Goal: Information Seeking & Learning: Check status

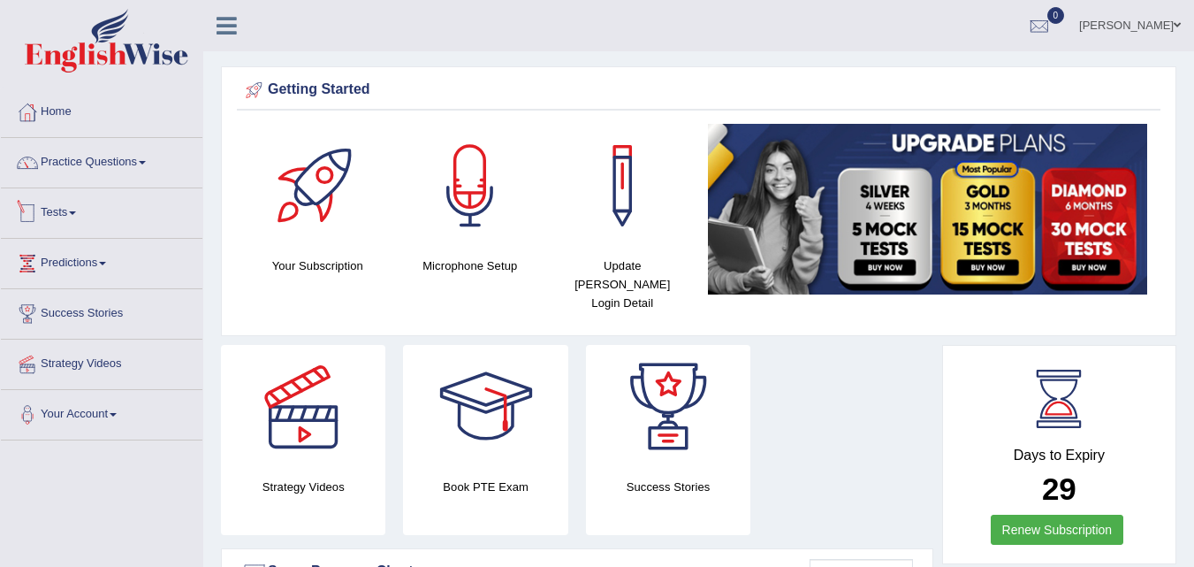
click at [78, 215] on link "Tests" at bounding box center [102, 210] width 202 height 44
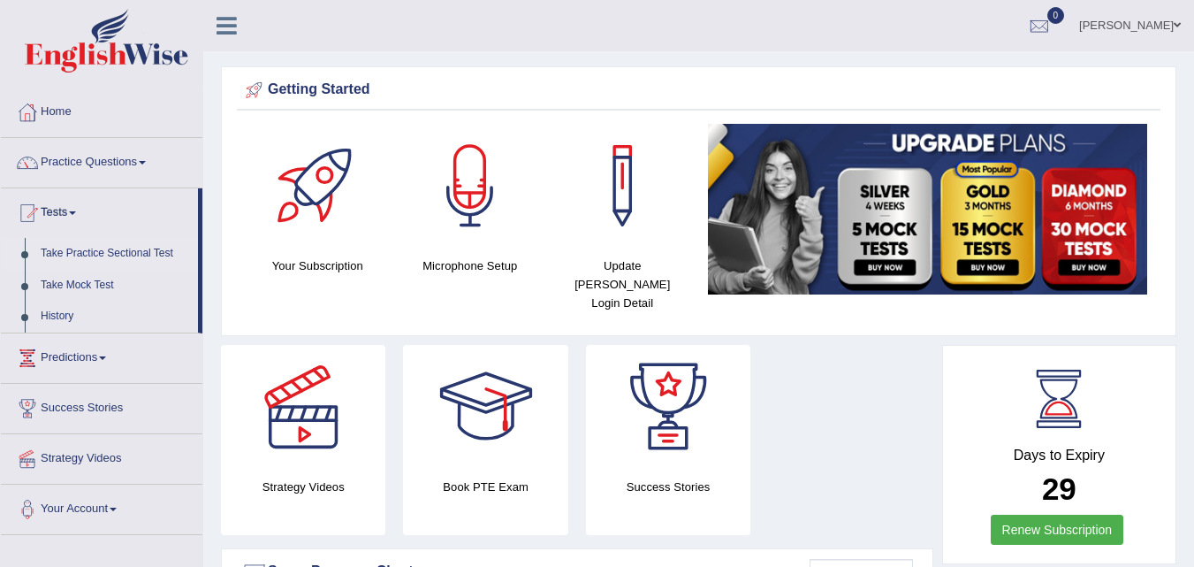
click at [102, 249] on link "Take Practice Sectional Test" at bounding box center [115, 254] width 165 height 32
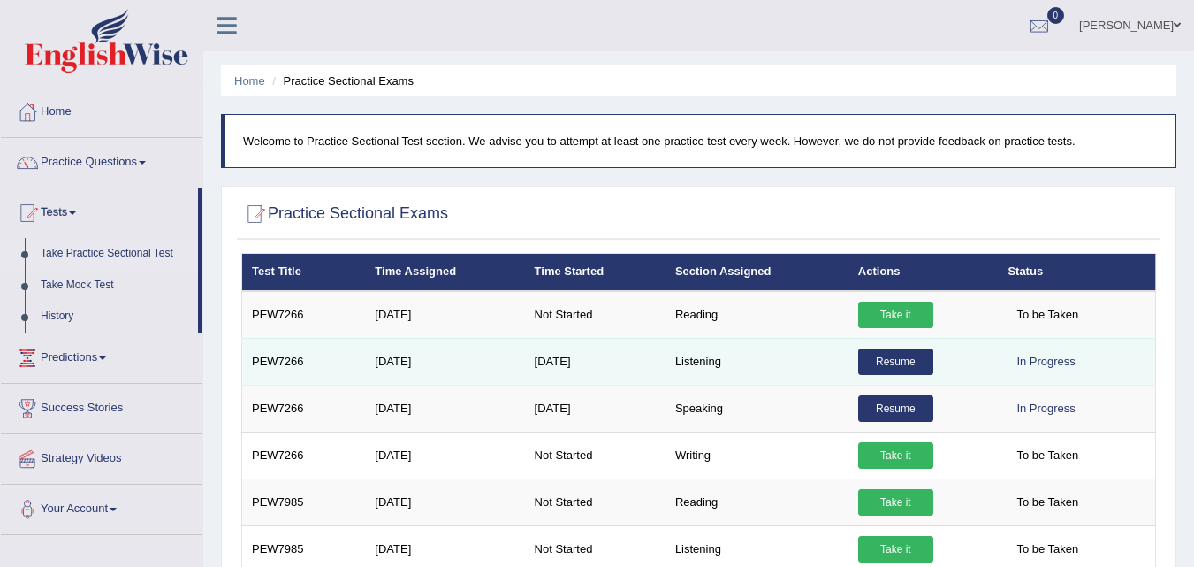
click at [906, 359] on link "Resume" at bounding box center [895, 361] width 75 height 27
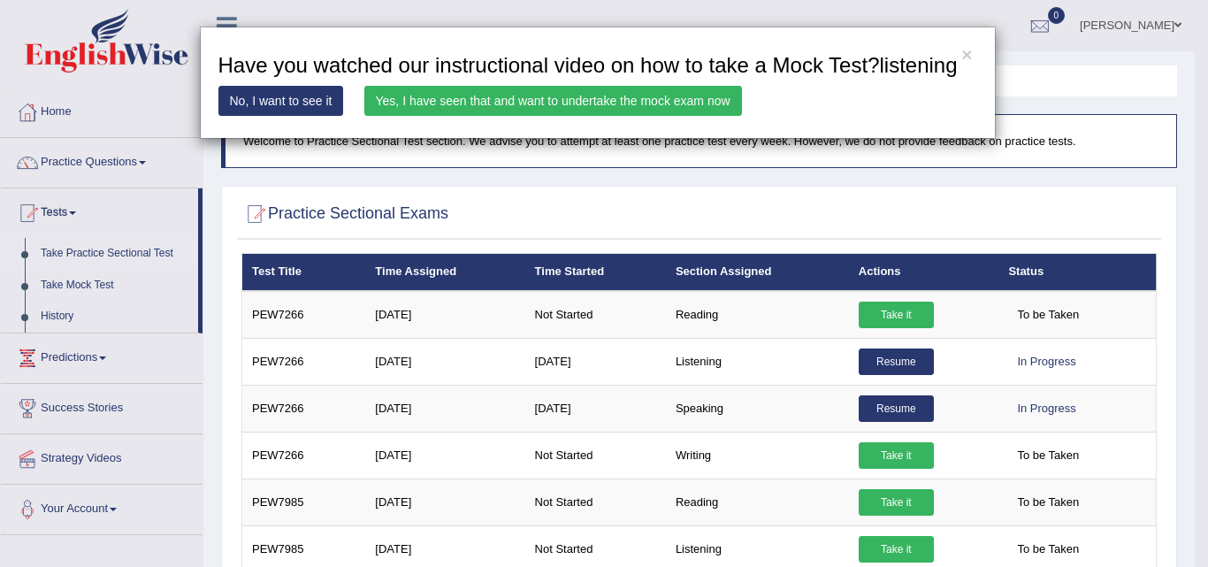
click at [696, 100] on link "Yes, I have seen that and want to undertake the mock exam now" at bounding box center [553, 101] width 378 height 30
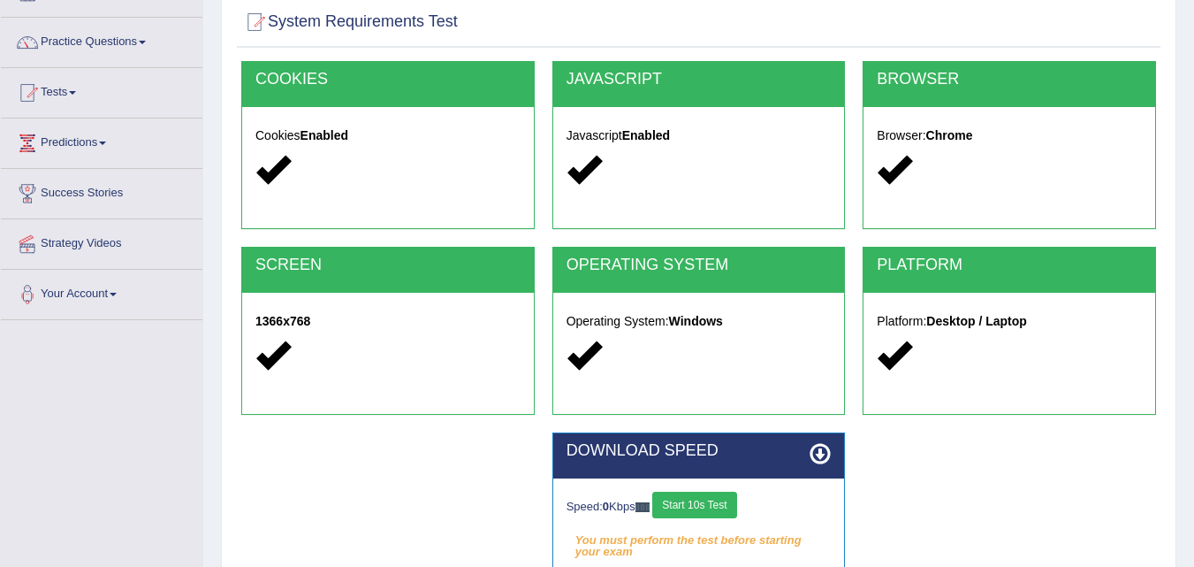
scroll to position [362, 0]
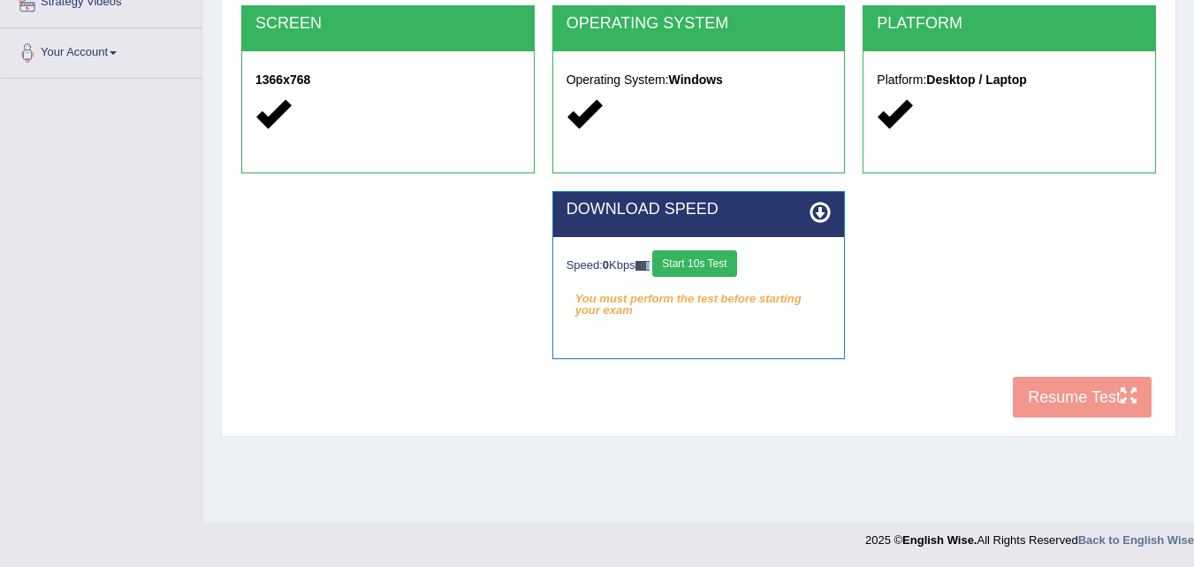
click at [726, 258] on button "Start 10s Test" at bounding box center [694, 263] width 84 height 27
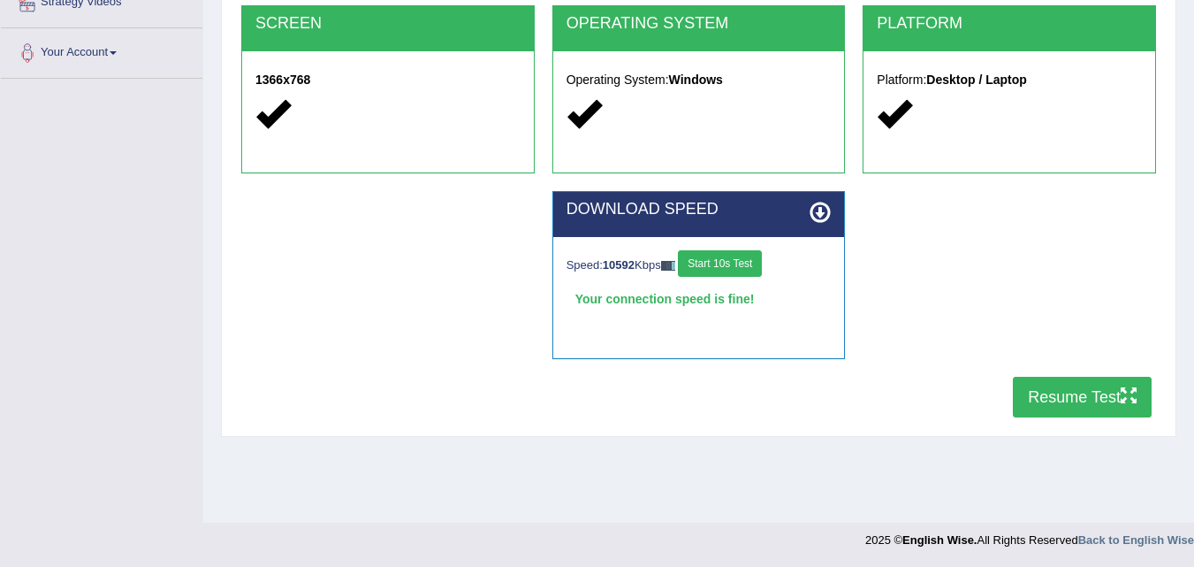
click at [1053, 399] on button "Resume Test" at bounding box center [1082, 397] width 139 height 41
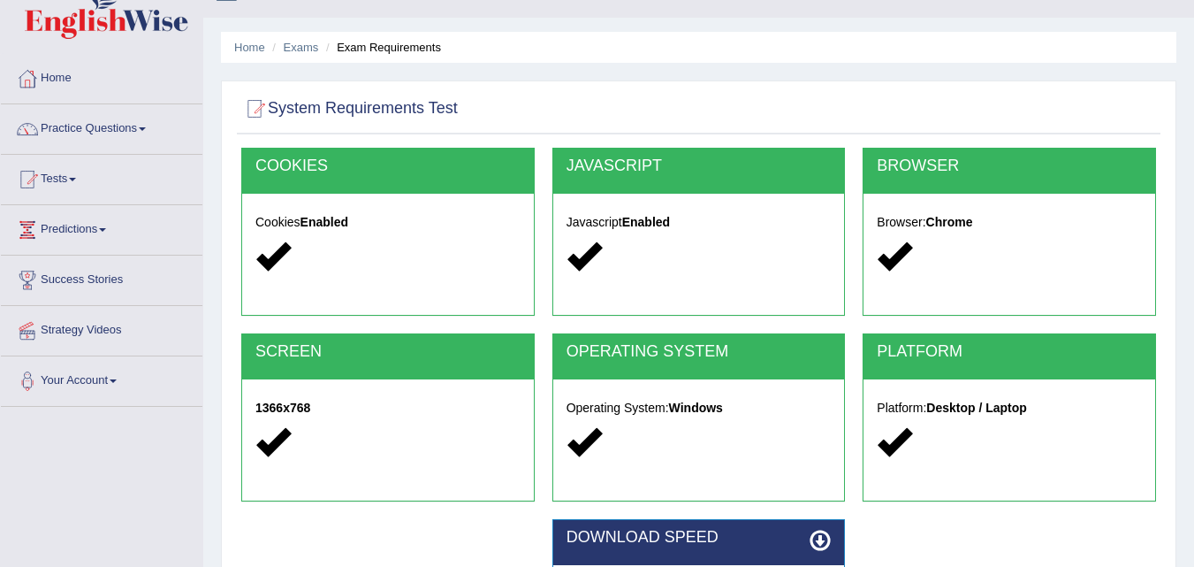
scroll to position [0, 0]
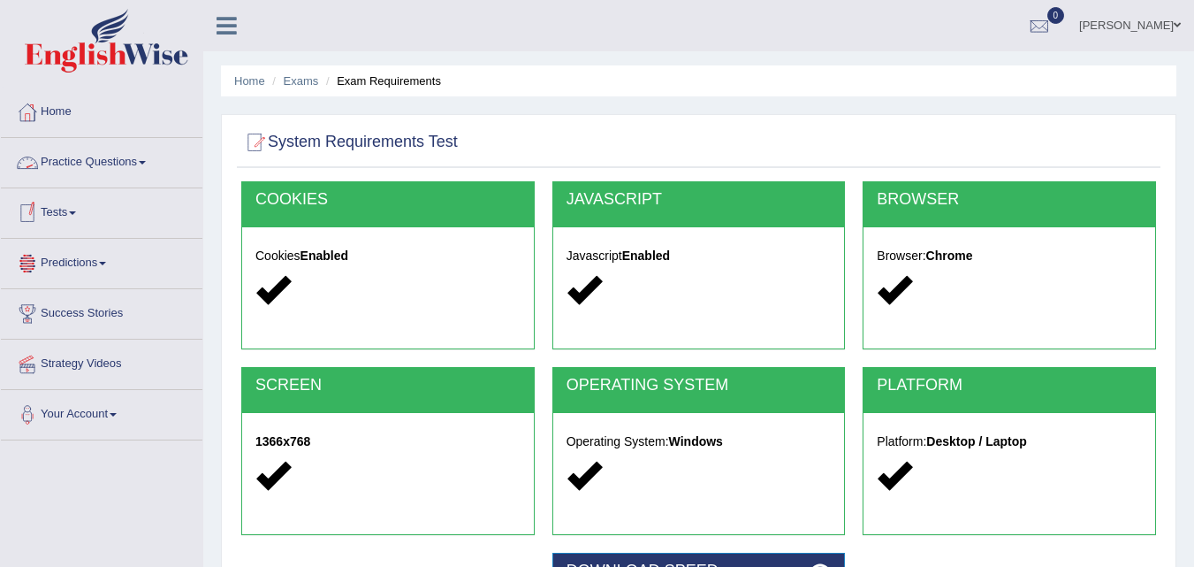
click at [130, 157] on link "Practice Questions" at bounding box center [102, 160] width 202 height 44
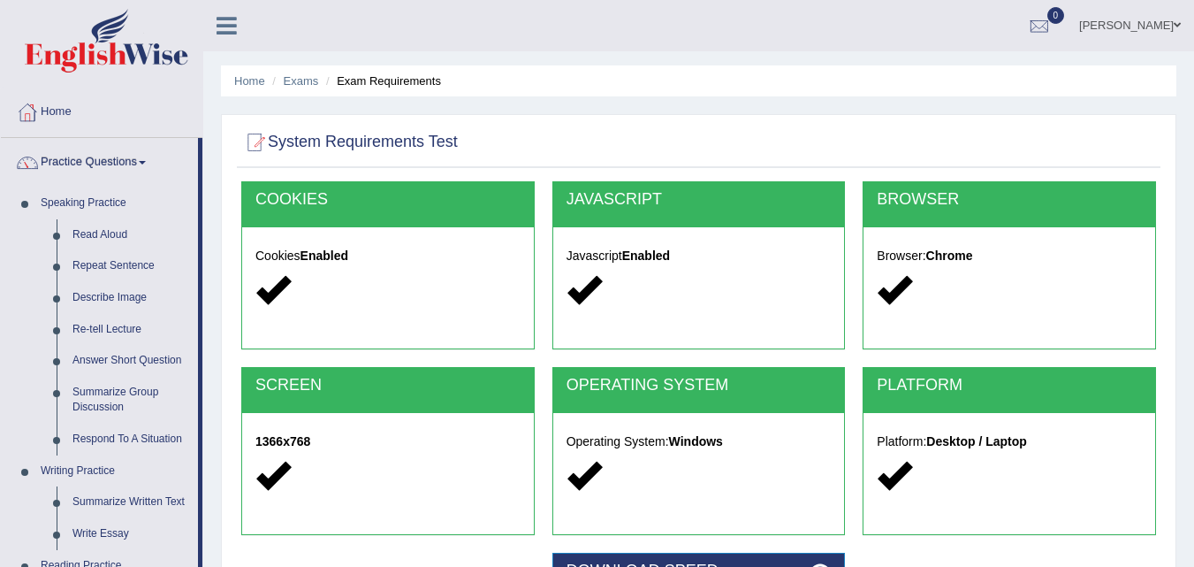
click at [130, 157] on link "Practice Questions" at bounding box center [99, 160] width 197 height 44
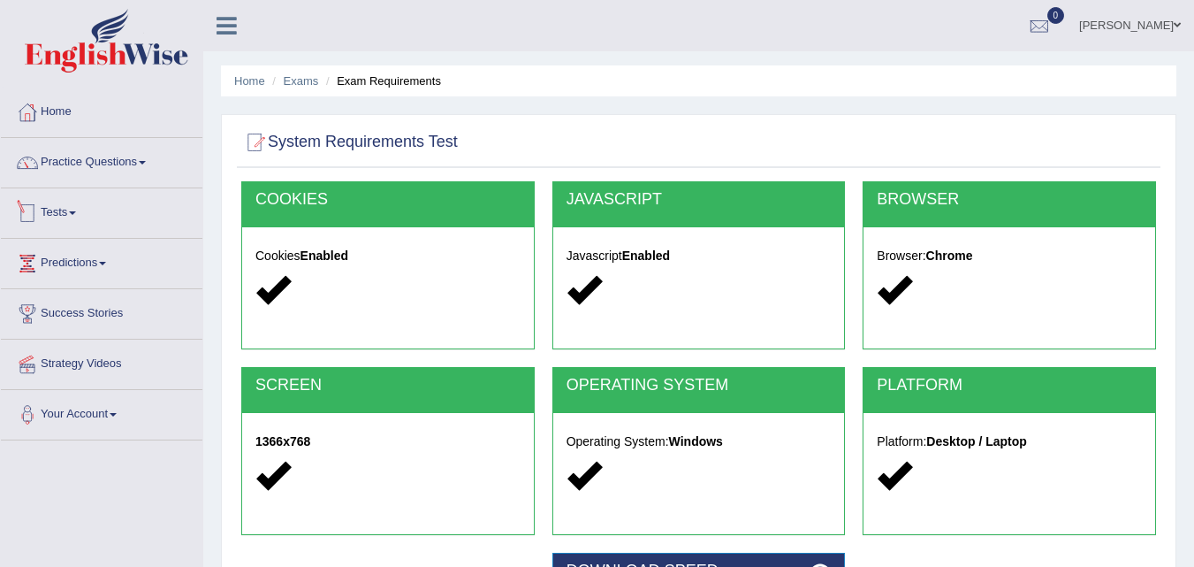
click at [85, 222] on link "Tests" at bounding box center [102, 210] width 202 height 44
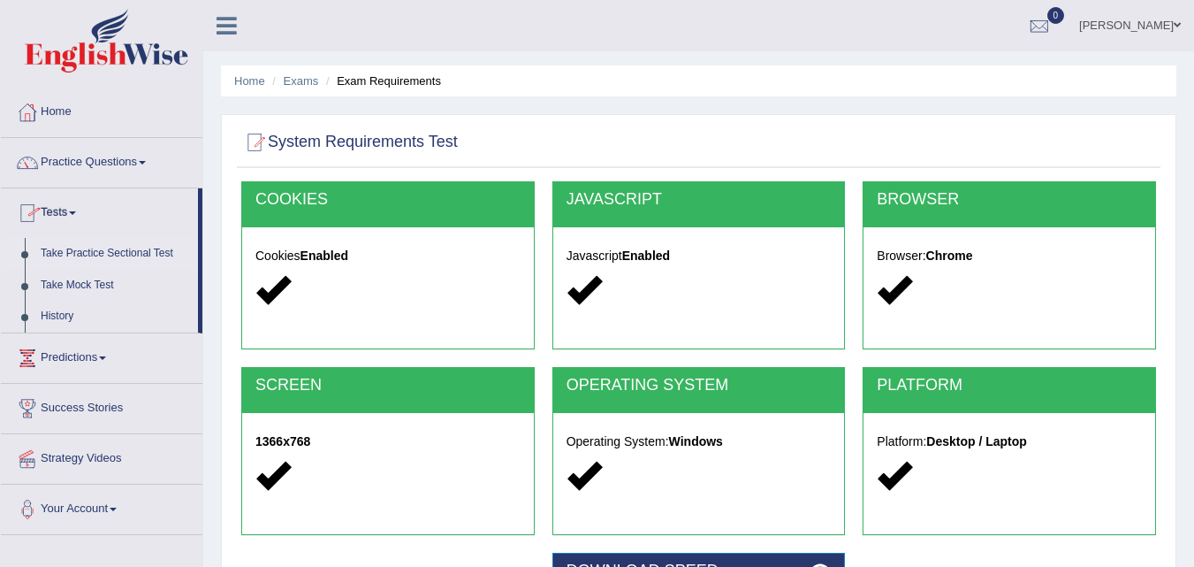
click at [102, 245] on link "Take Practice Sectional Test" at bounding box center [115, 254] width 165 height 32
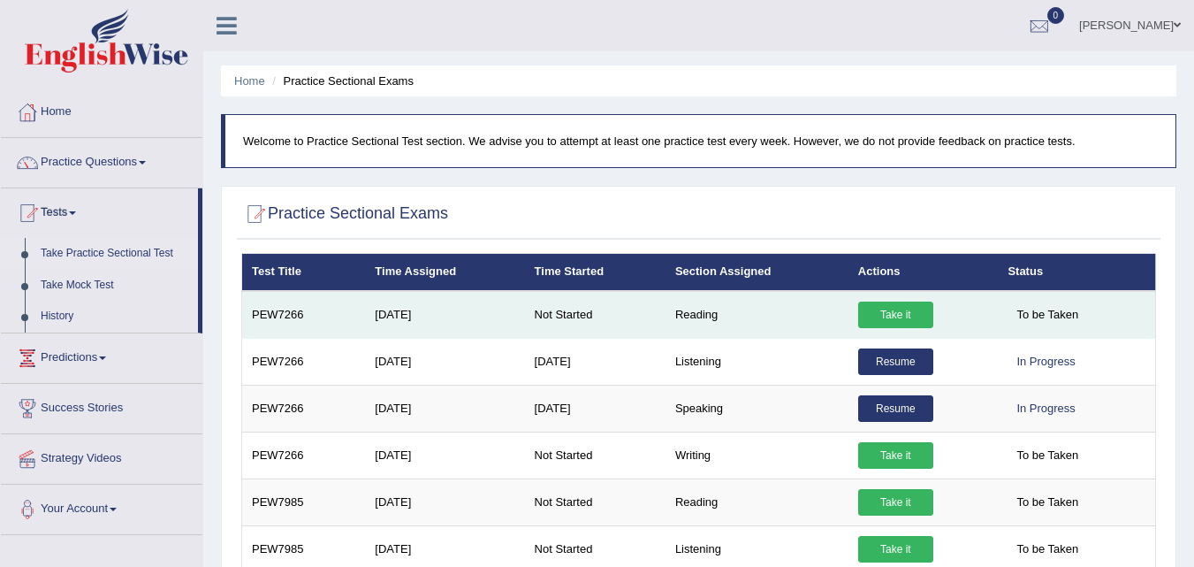
click at [891, 308] on link "Take it" at bounding box center [895, 314] width 75 height 27
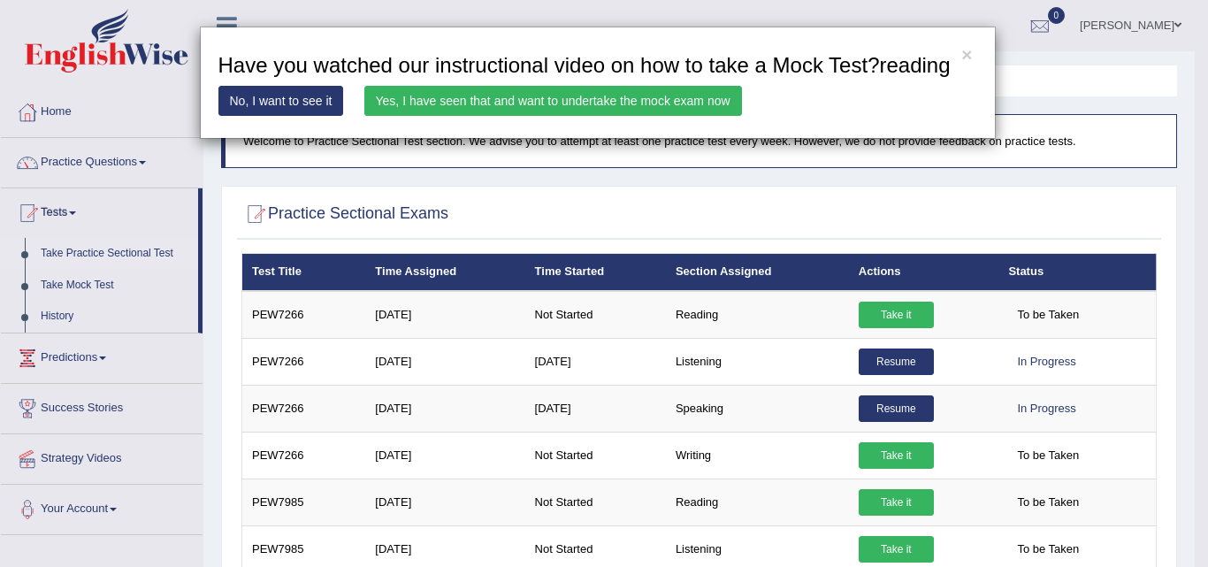
click at [684, 101] on link "Yes, I have seen that and want to undertake the mock exam now" at bounding box center [553, 101] width 378 height 30
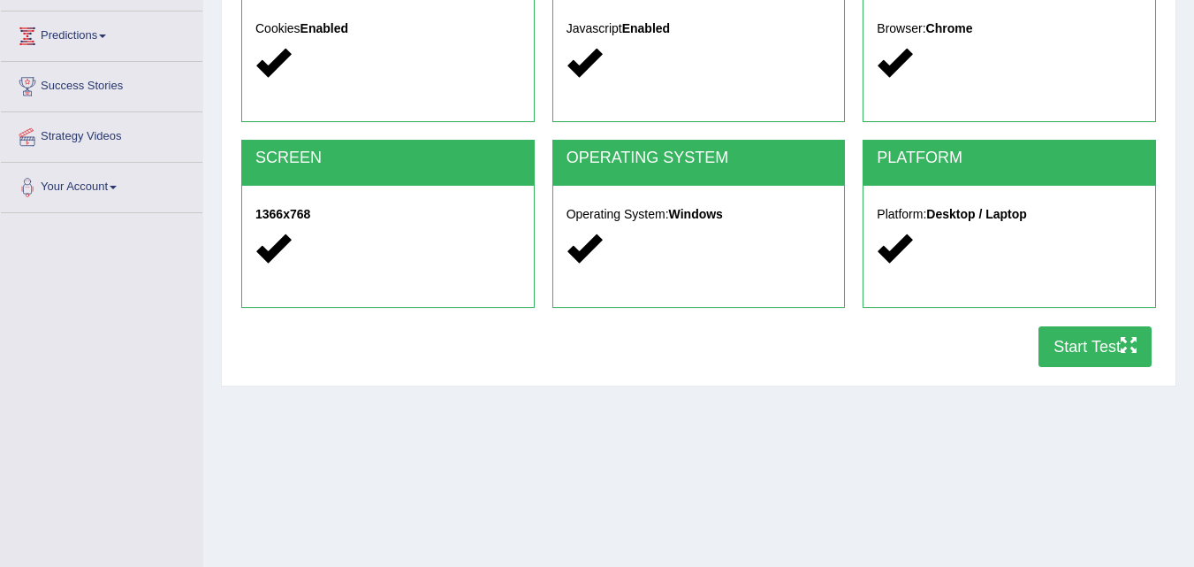
scroll to position [362, 0]
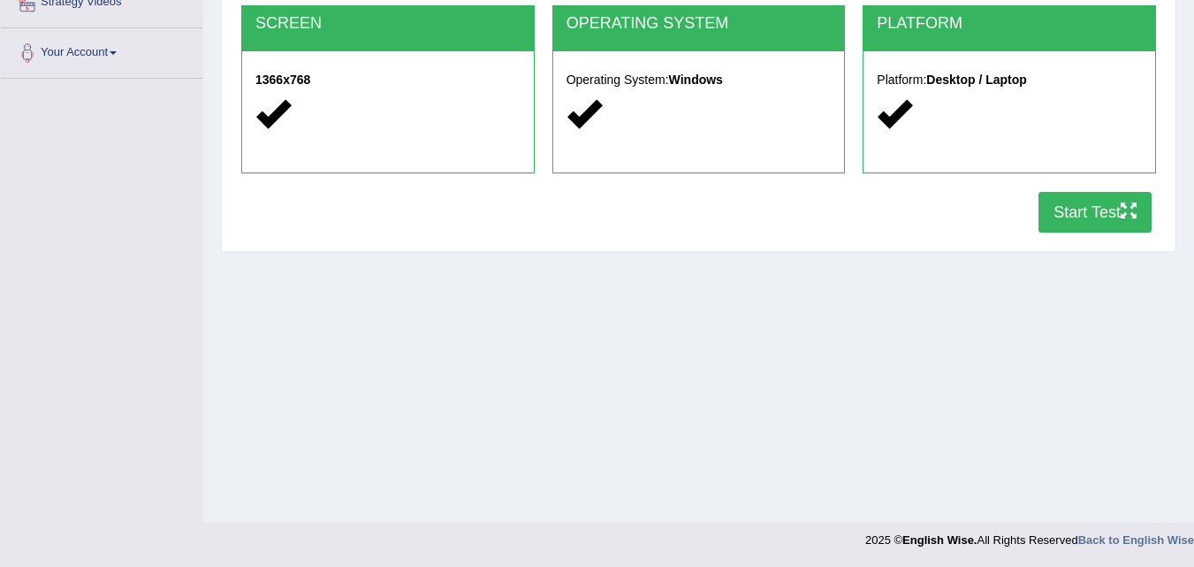
click at [1091, 202] on button "Start Test" at bounding box center [1095, 212] width 113 height 41
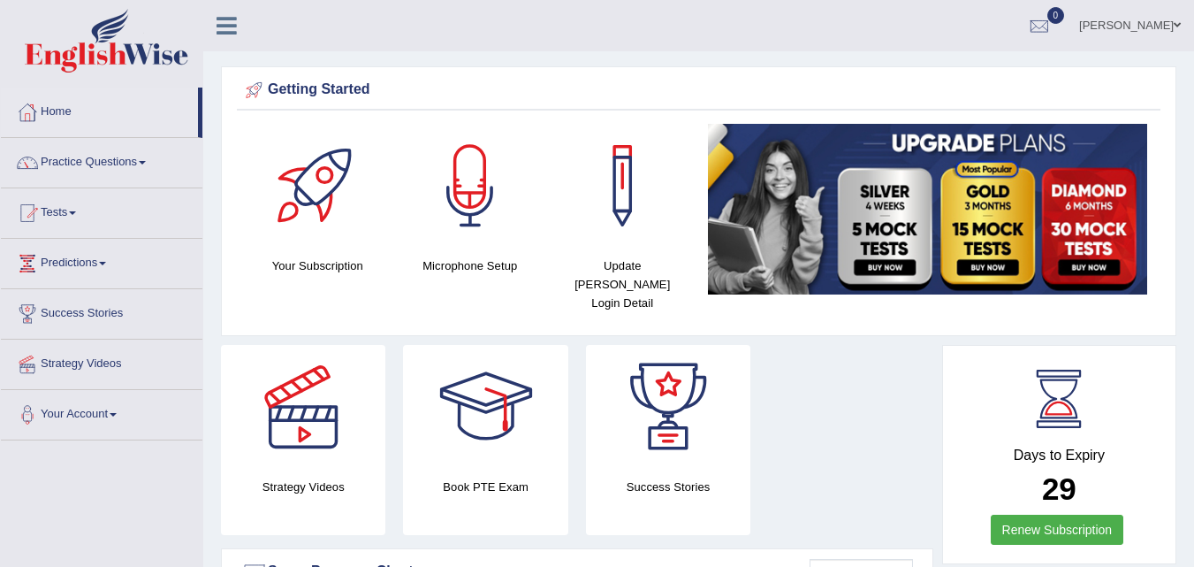
click at [145, 163] on span at bounding box center [142, 163] width 7 height 4
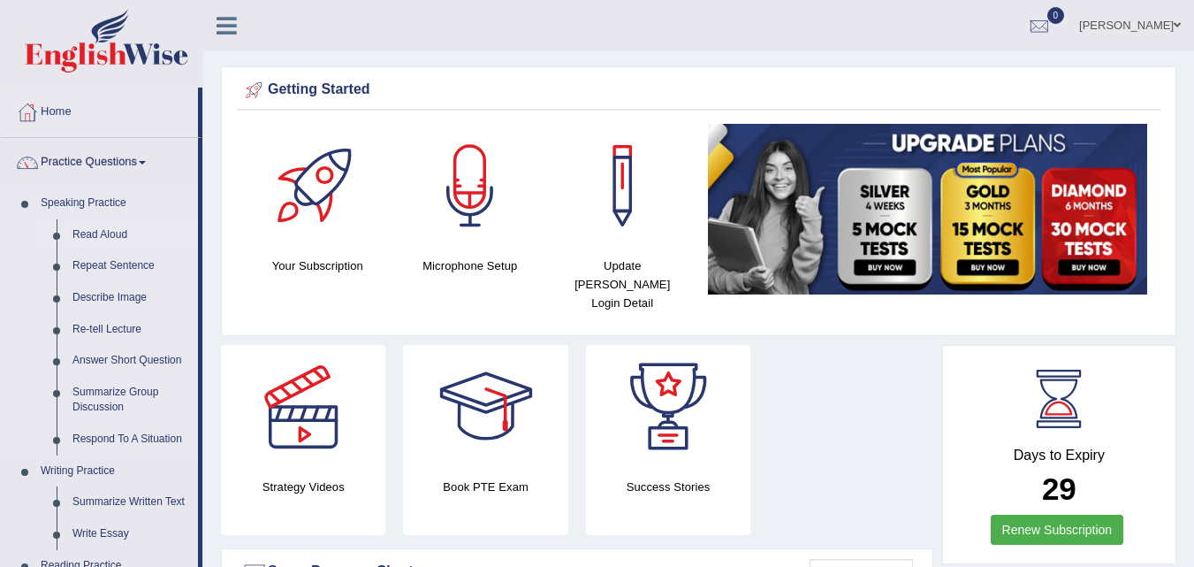
click at [103, 228] on link "Read Aloud" at bounding box center [132, 235] width 134 height 32
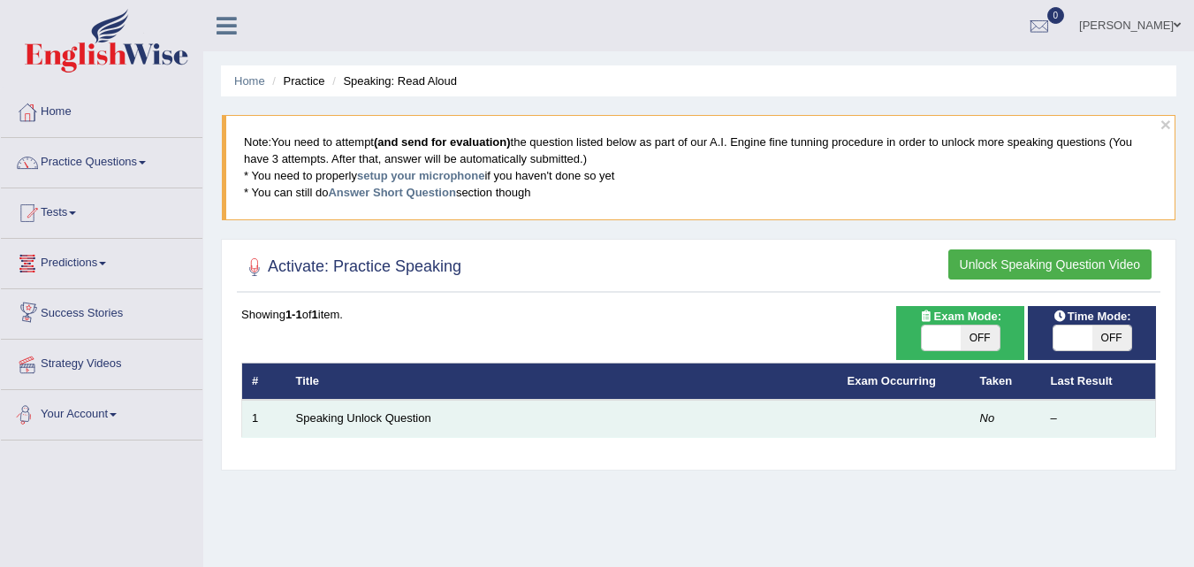
click at [334, 410] on td "Speaking Unlock Question" at bounding box center [562, 418] width 552 height 37
click at [330, 418] on link "Speaking Unlock Question" at bounding box center [363, 417] width 135 height 13
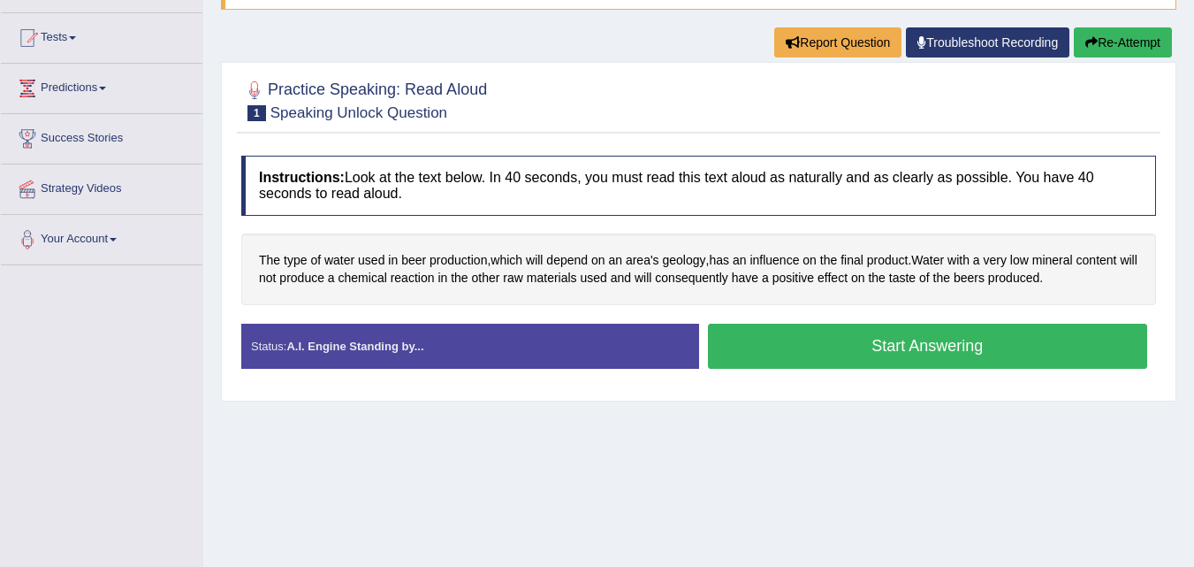
scroll to position [177, 0]
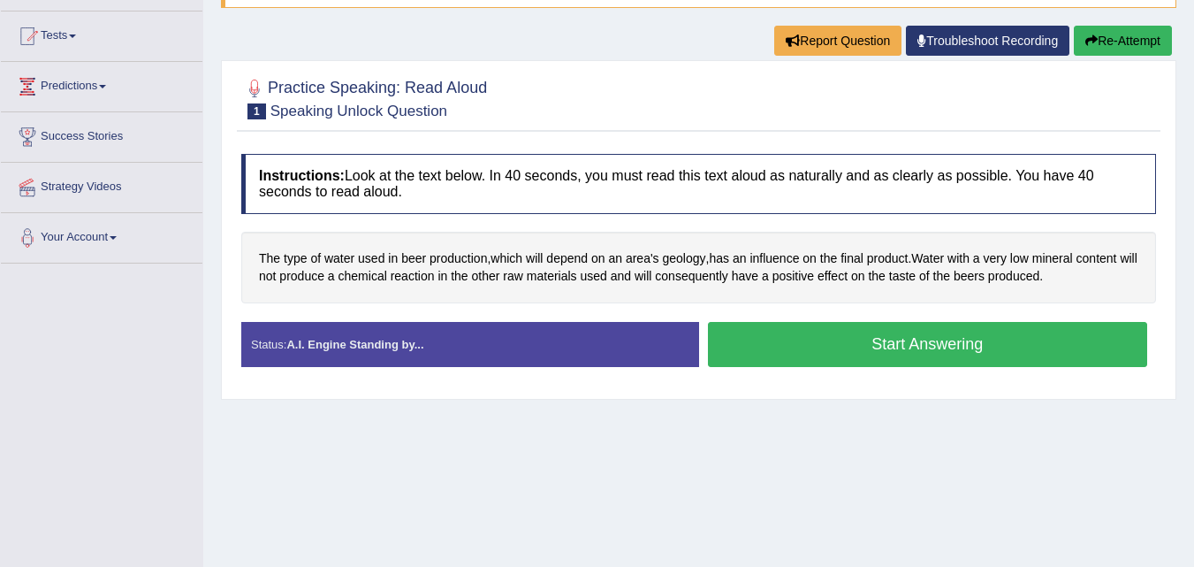
click at [981, 348] on button "Start Answering" at bounding box center [928, 344] width 440 height 45
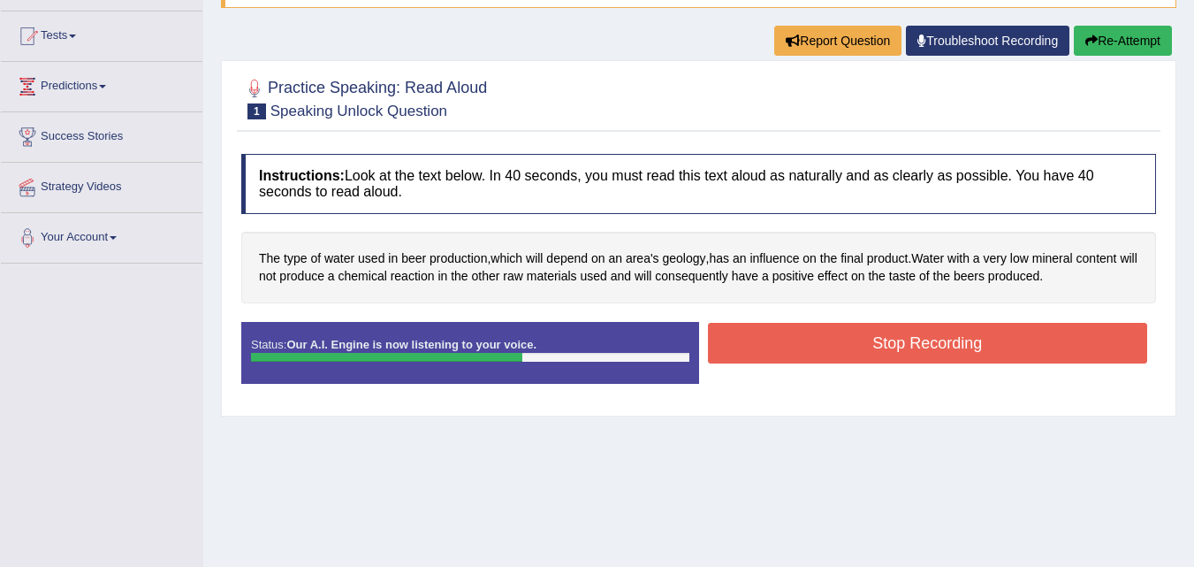
click at [898, 339] on button "Stop Recording" at bounding box center [928, 343] width 440 height 41
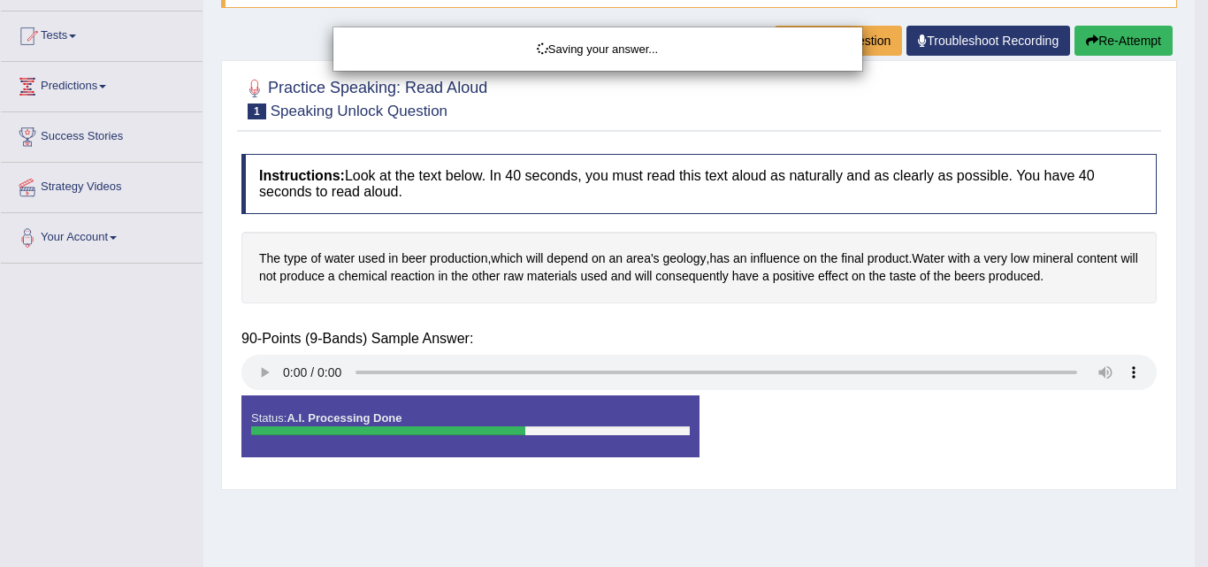
click at [263, 377] on div "Saving your answer..." at bounding box center [604, 283] width 1208 height 567
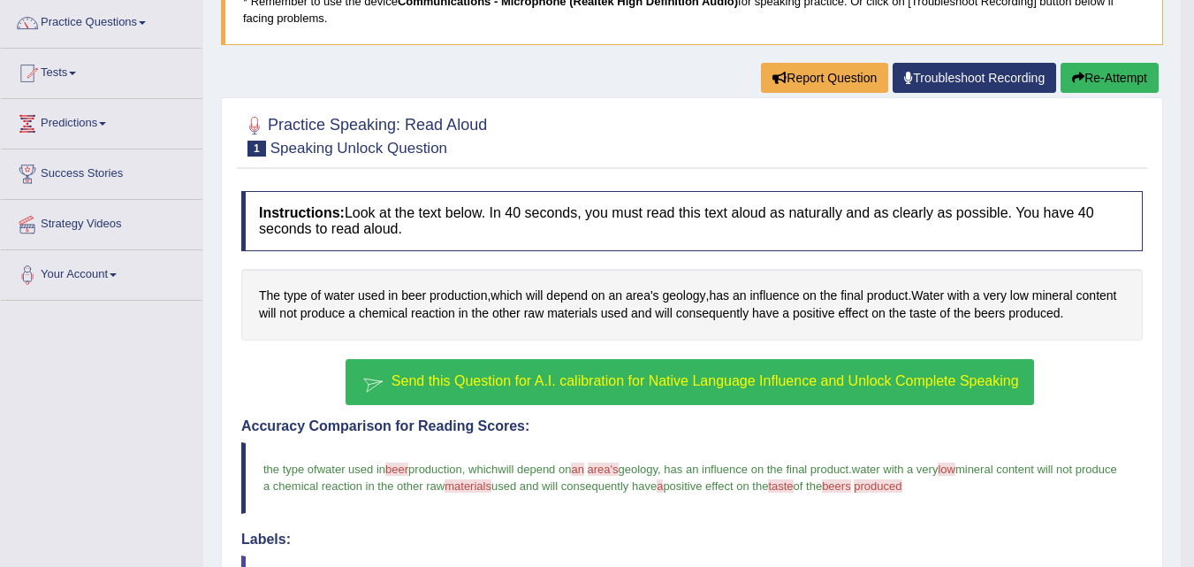
scroll to position [0, 0]
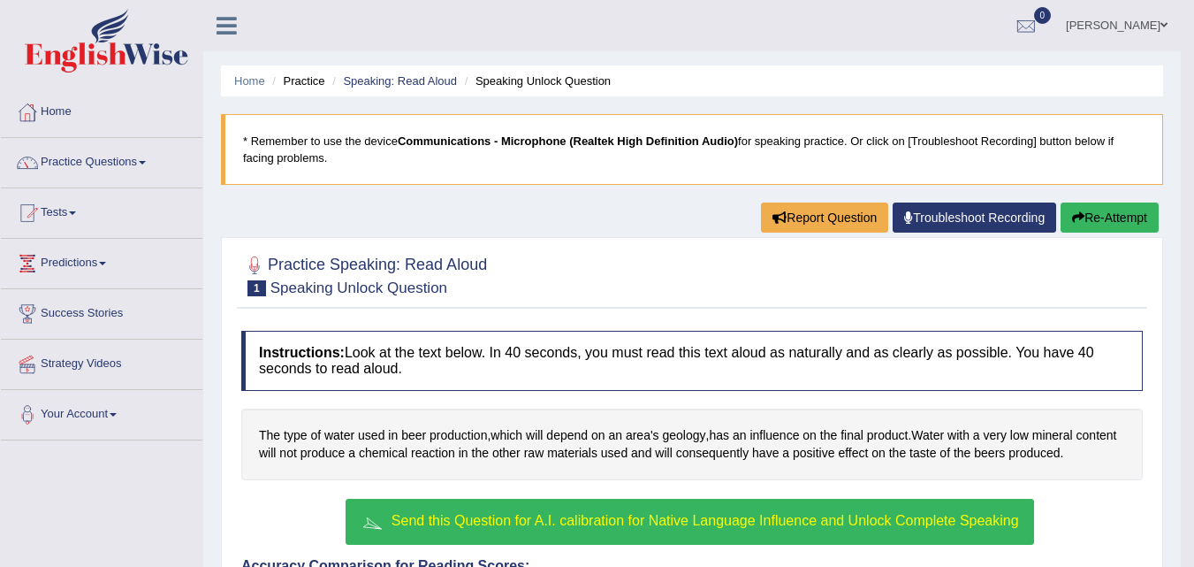
click at [104, 166] on link "Practice Questions" at bounding box center [102, 160] width 202 height 44
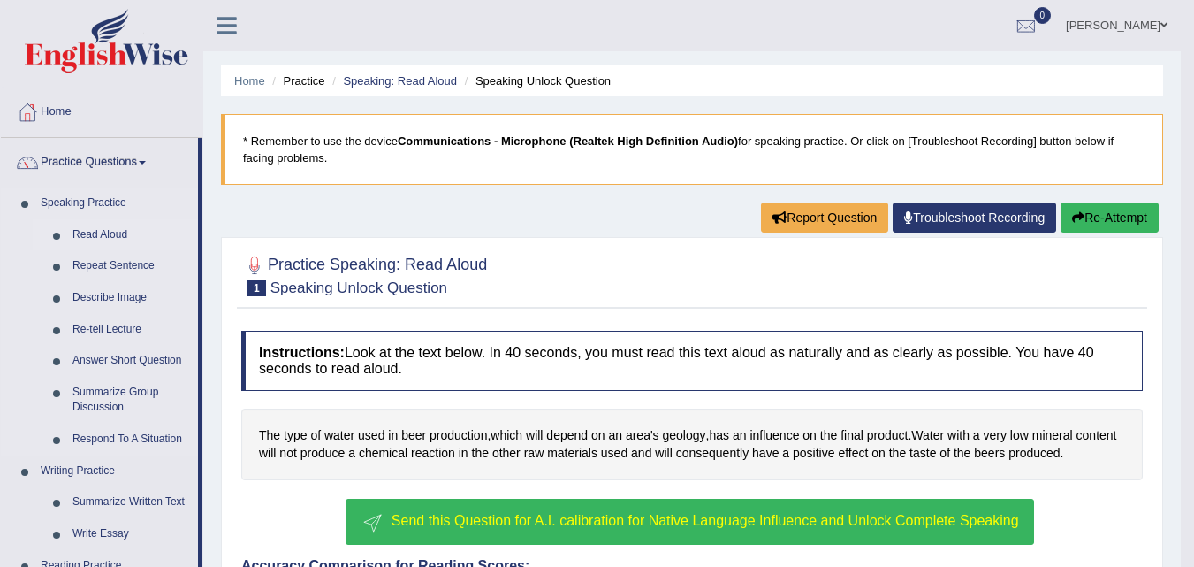
click at [111, 232] on link "Read Aloud" at bounding box center [132, 235] width 134 height 32
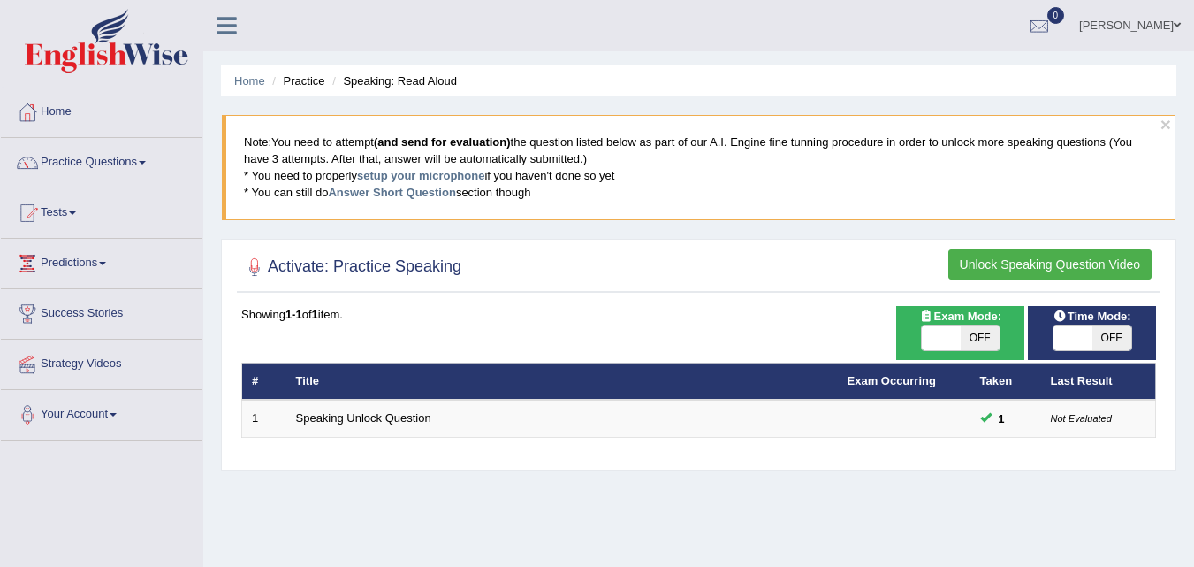
scroll to position [177, 0]
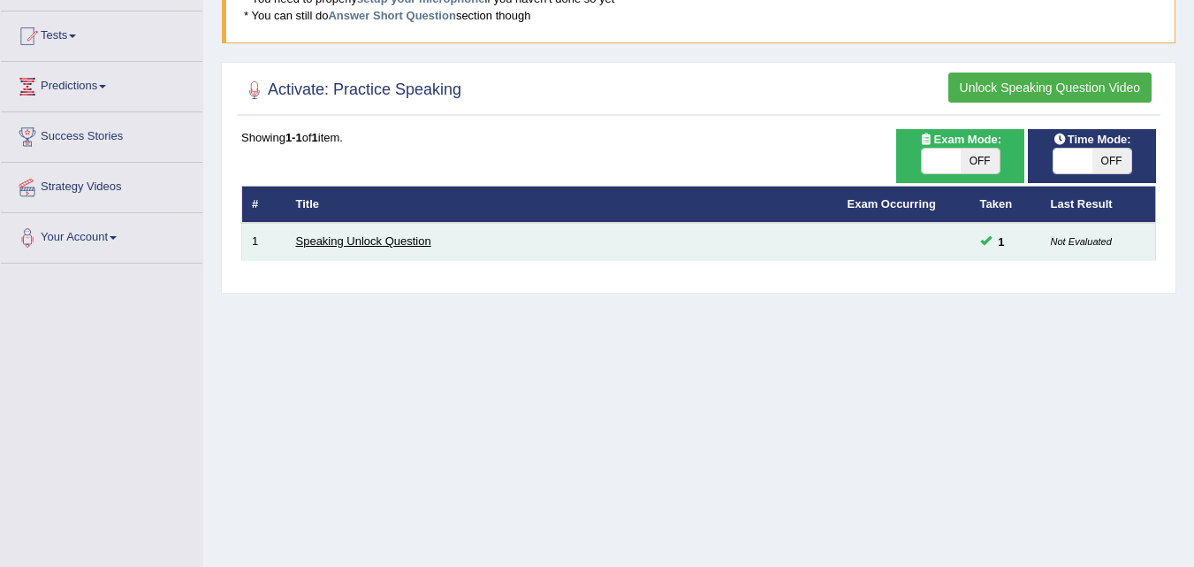
click at [369, 244] on link "Speaking Unlock Question" at bounding box center [363, 240] width 135 height 13
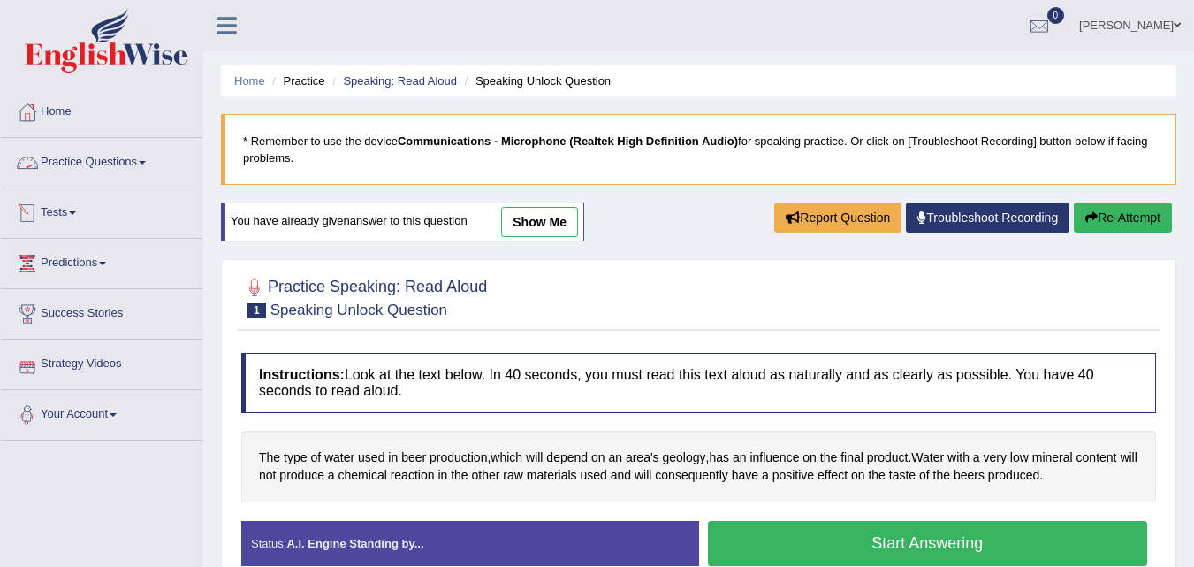
click at [119, 166] on link "Practice Questions" at bounding box center [102, 160] width 202 height 44
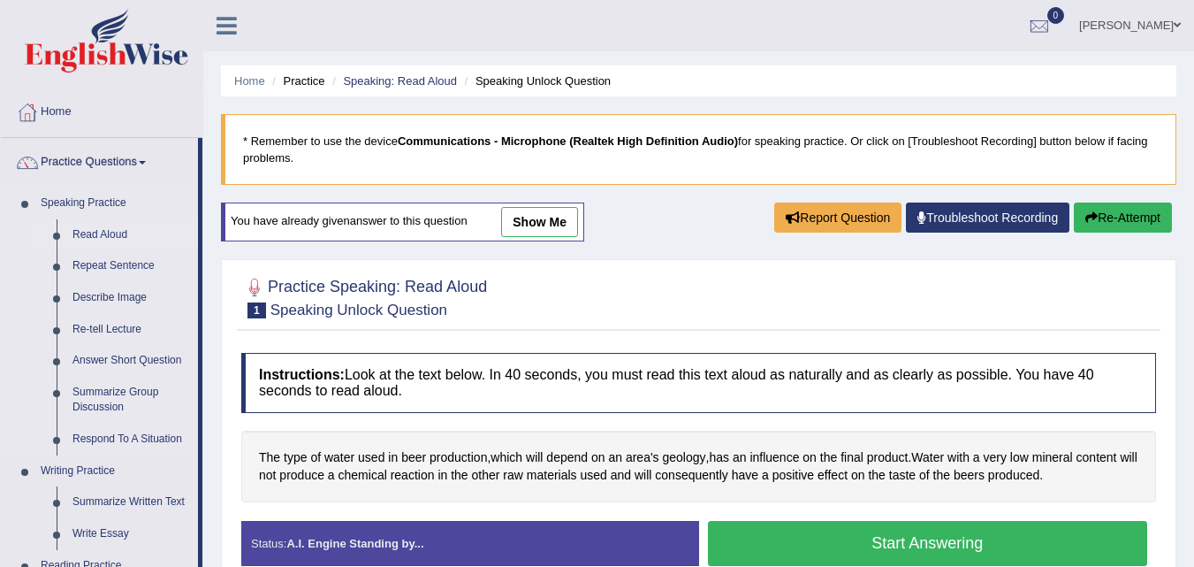
click at [114, 232] on link "Read Aloud" at bounding box center [132, 235] width 134 height 32
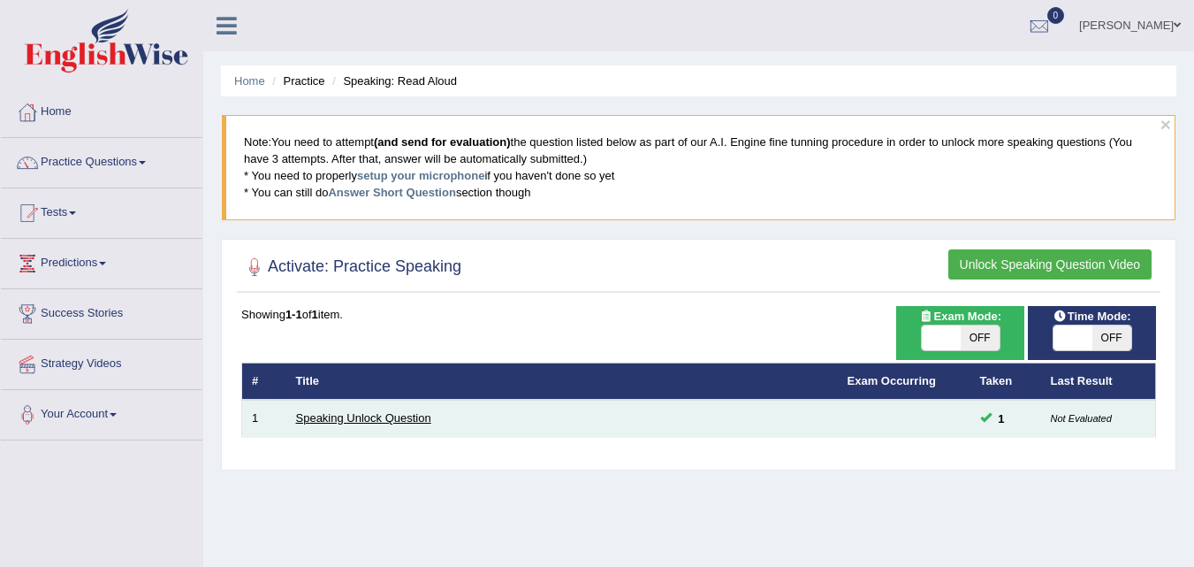
click at [386, 416] on link "Speaking Unlock Question" at bounding box center [363, 417] width 135 height 13
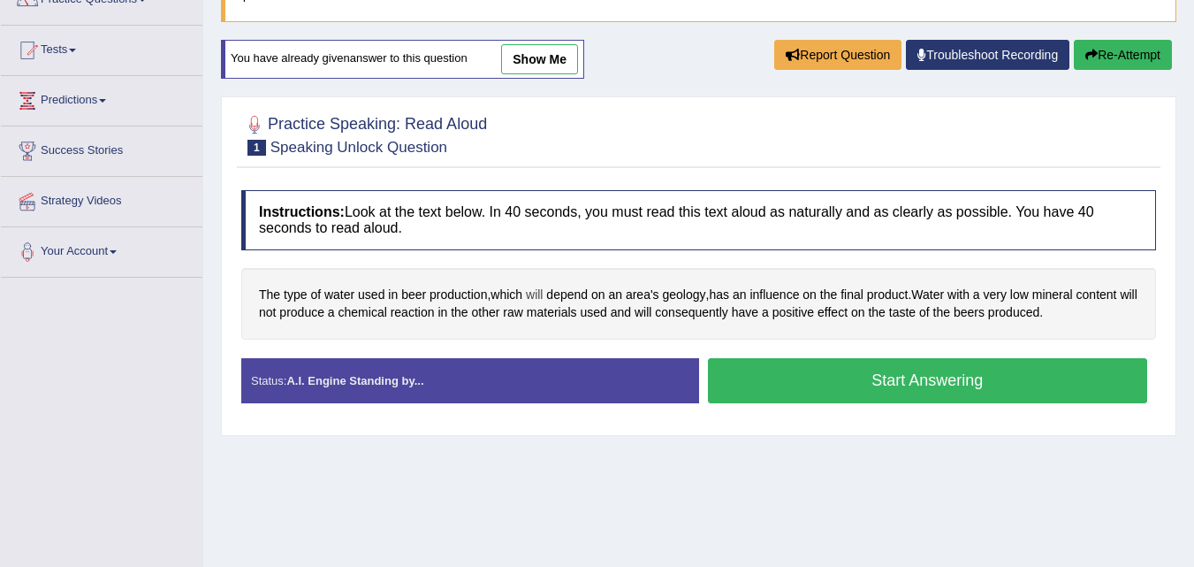
scroll to position [177, 0]
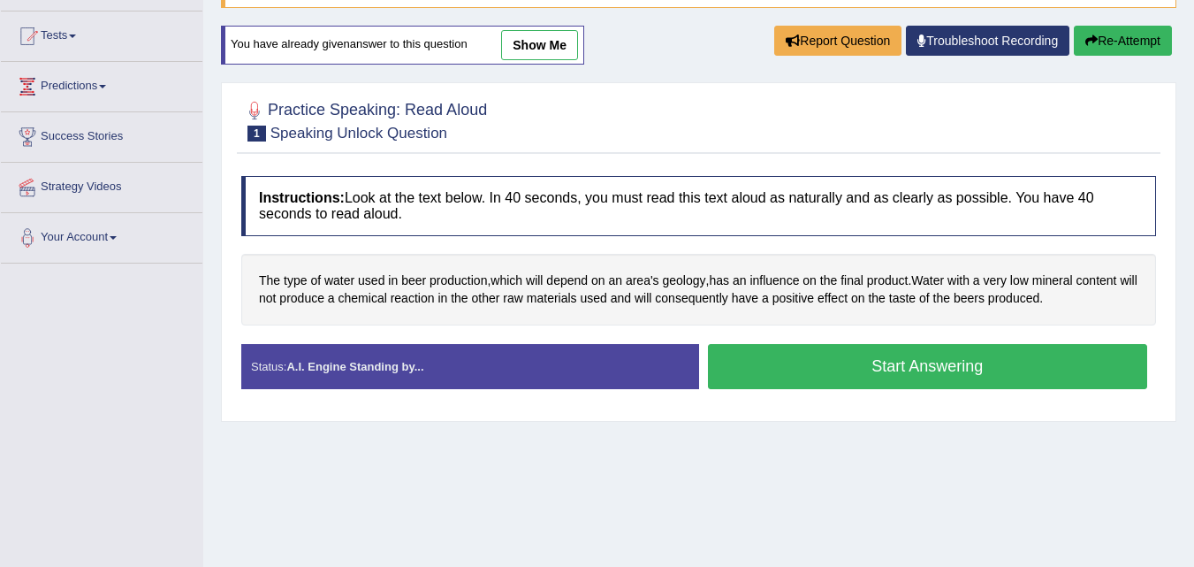
click at [549, 56] on link "show me" at bounding box center [539, 45] width 77 height 30
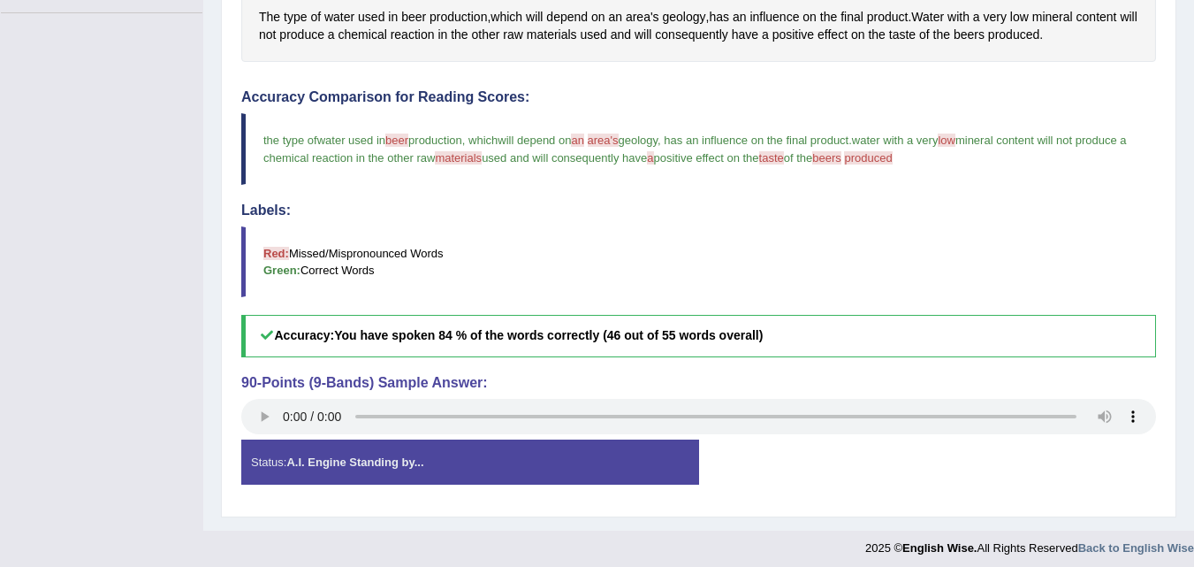
scroll to position [435, 0]
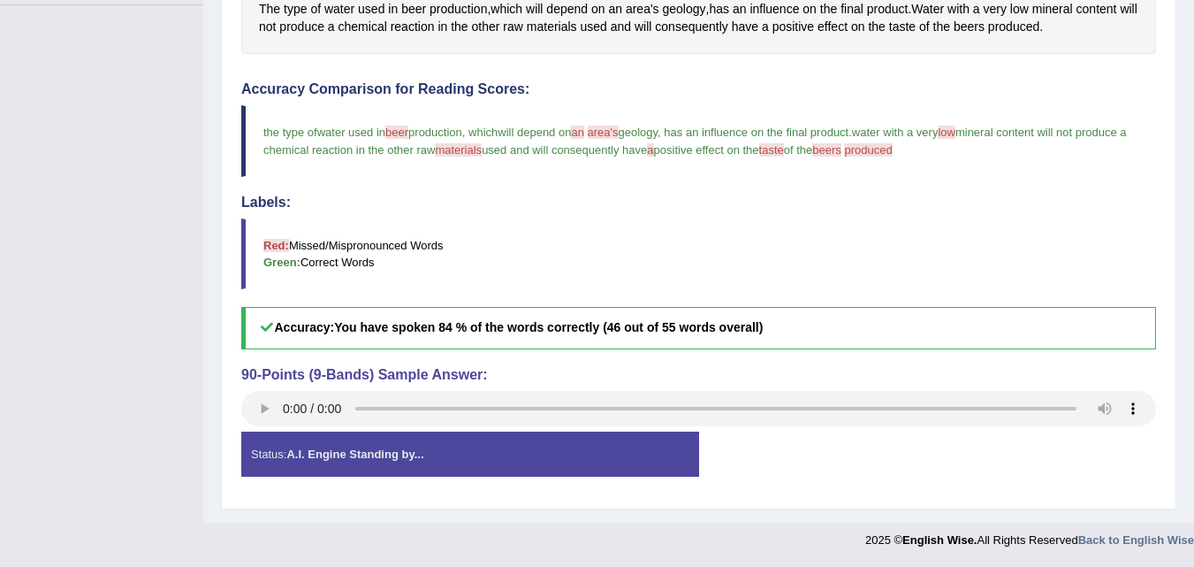
click at [408, 454] on strong "A.I. Engine Standing by..." at bounding box center [354, 453] width 137 height 13
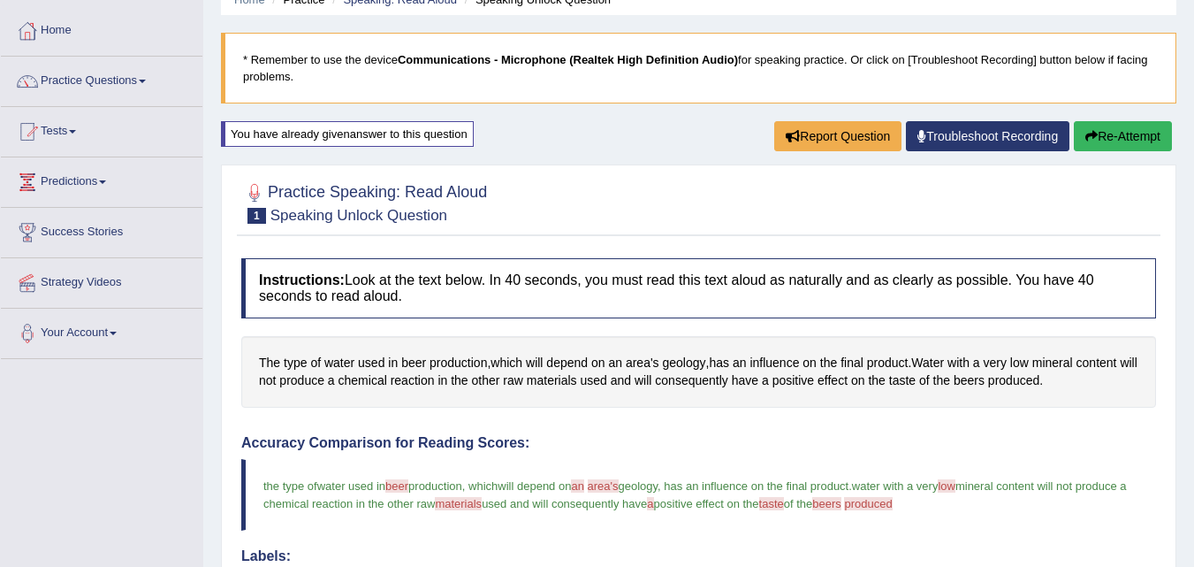
scroll to position [0, 0]
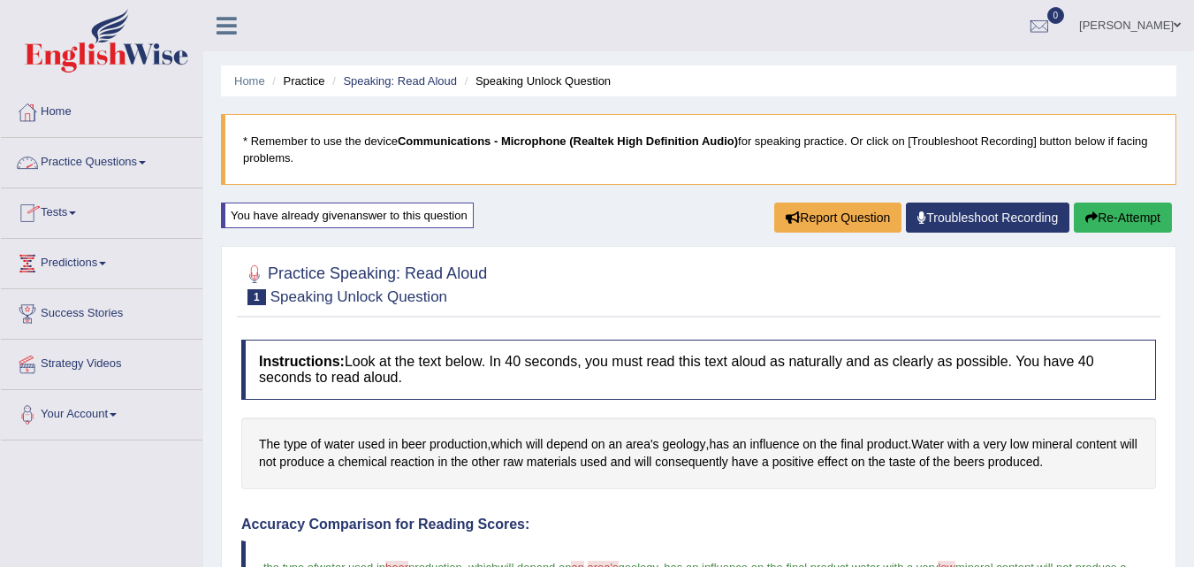
click at [146, 168] on link "Practice Questions" at bounding box center [102, 160] width 202 height 44
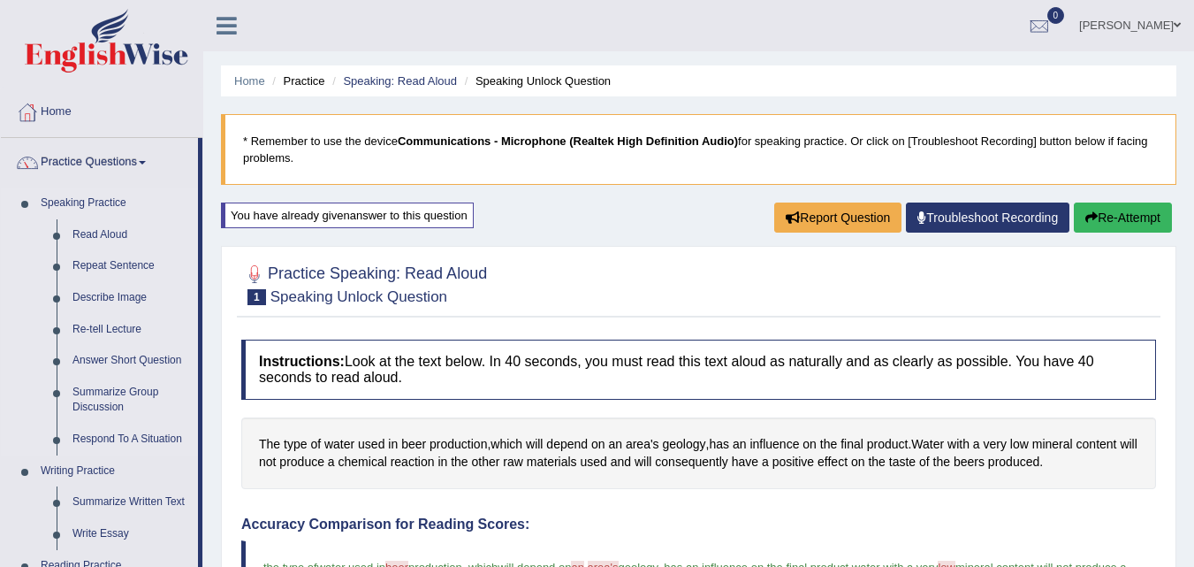
click at [111, 202] on link "Speaking Practice" at bounding box center [115, 203] width 165 height 32
click at [1123, 214] on button "Re-Attempt" at bounding box center [1123, 217] width 98 height 30
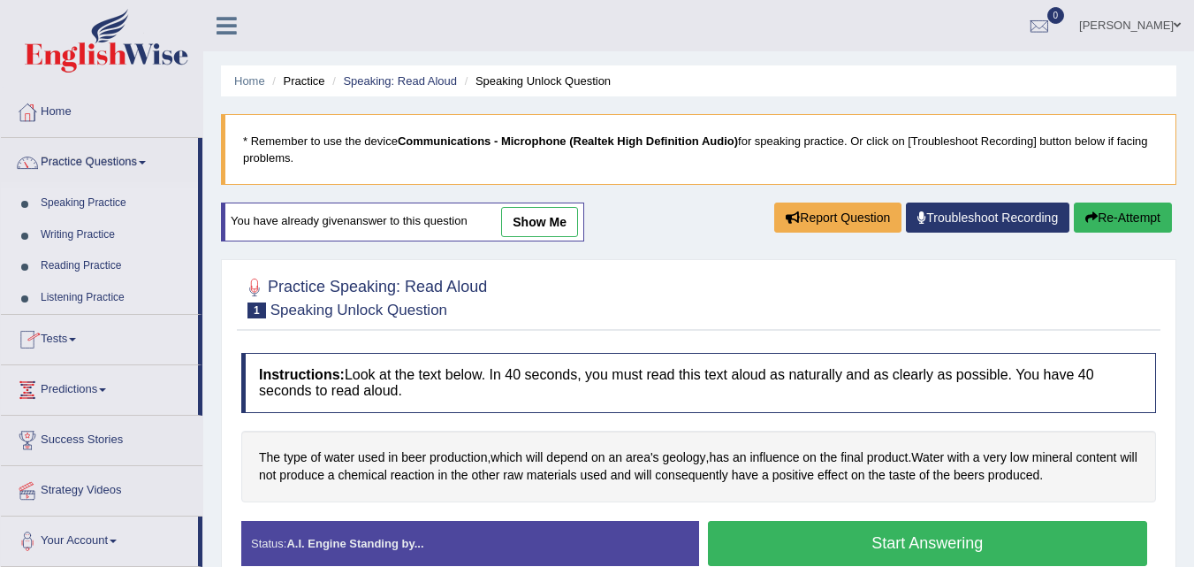
click at [97, 202] on link "Speaking Practice" at bounding box center [115, 203] width 165 height 32
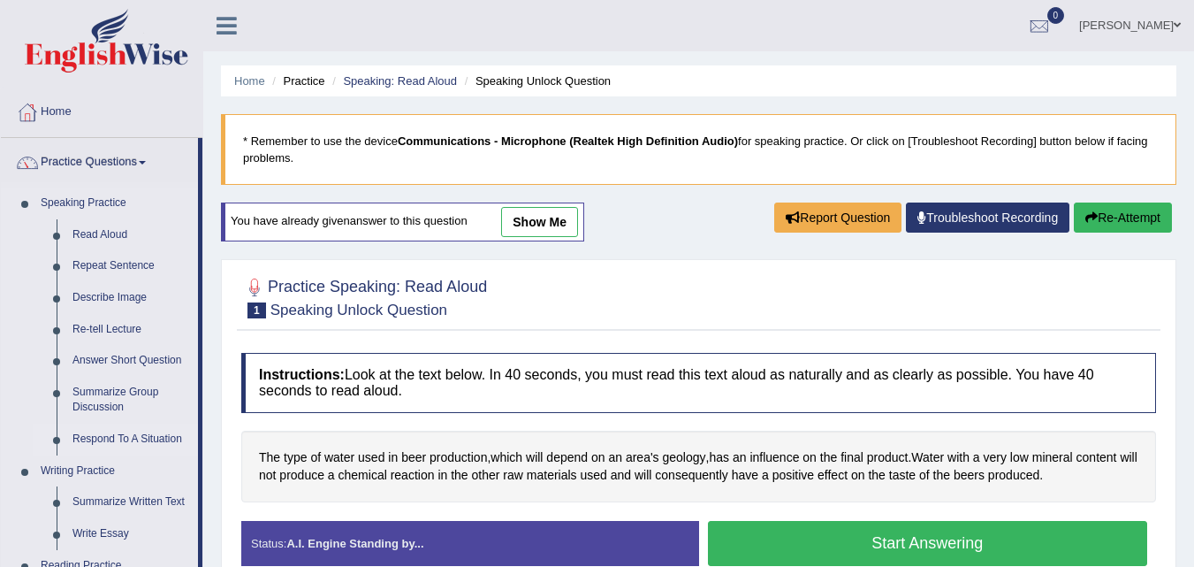
click at [113, 439] on link "Respond To A Situation" at bounding box center [132, 439] width 134 height 32
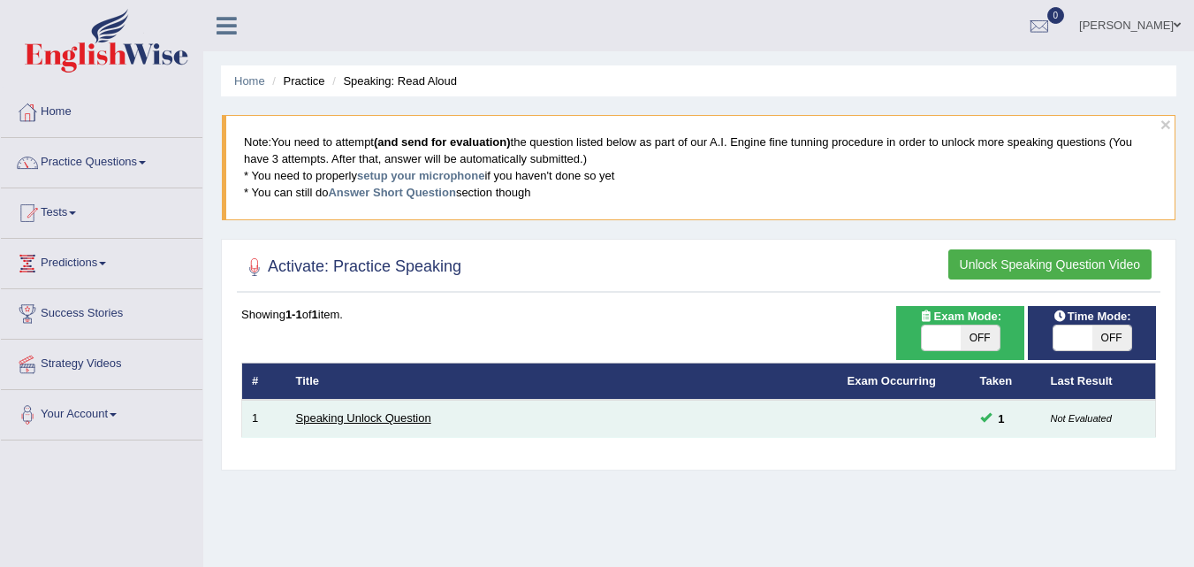
click at [416, 416] on link "Speaking Unlock Question" at bounding box center [363, 417] width 135 height 13
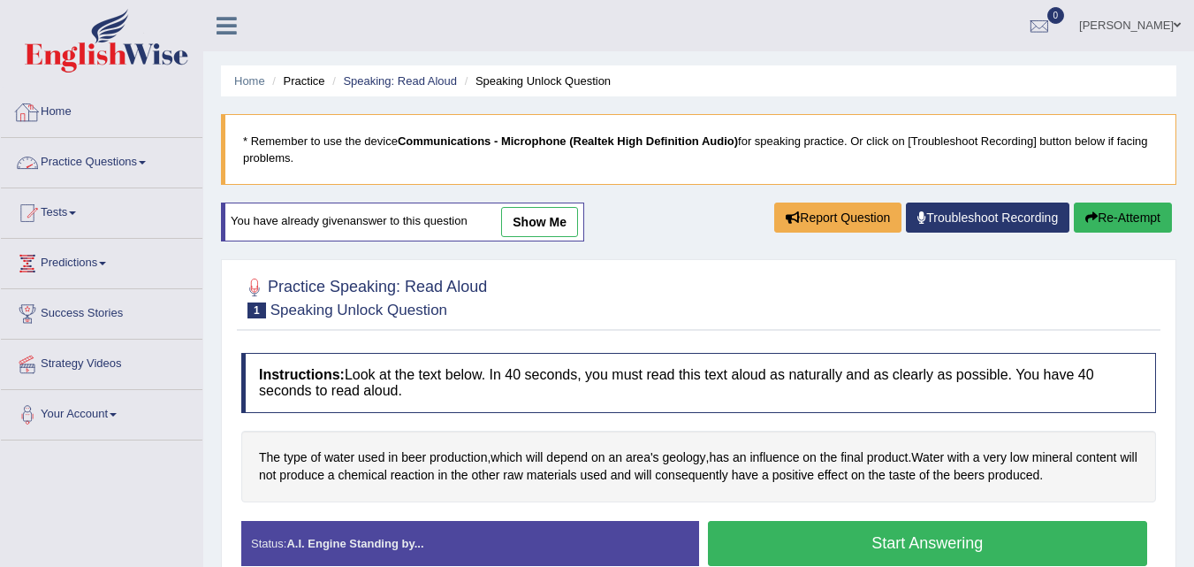
click at [60, 120] on link "Home" at bounding box center [102, 110] width 202 height 44
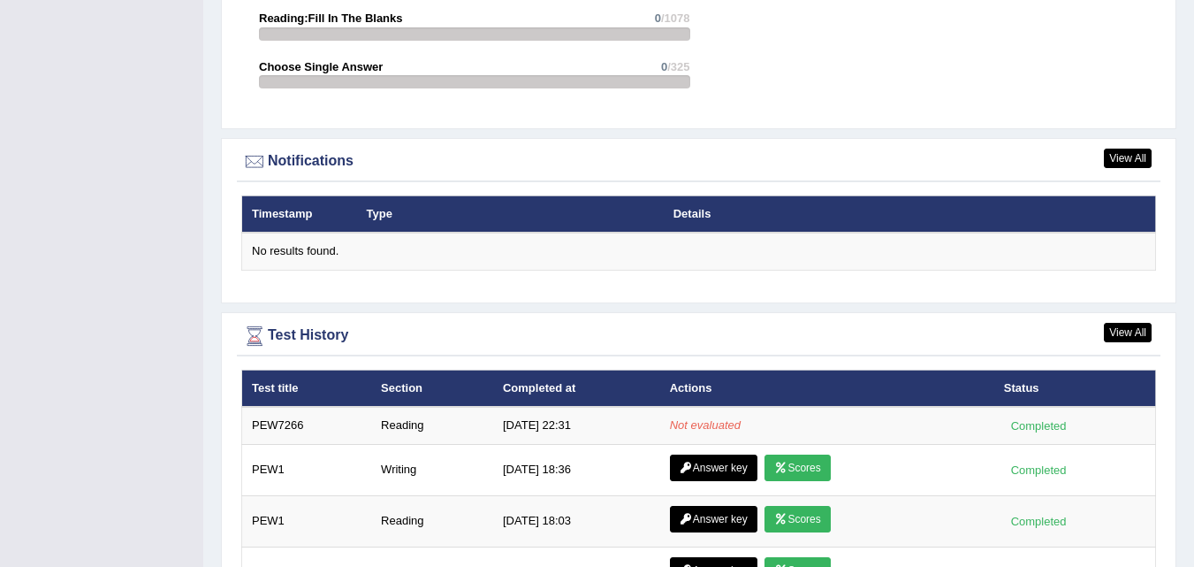
scroll to position [2122, 0]
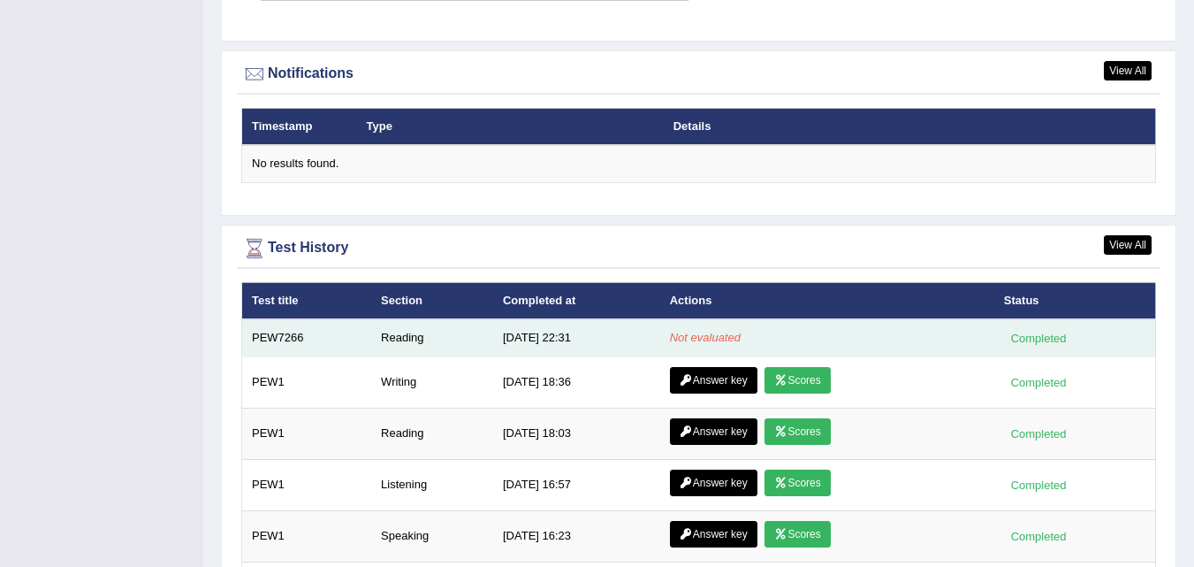
click at [1057, 329] on div "Completed" at bounding box center [1038, 338] width 69 height 19
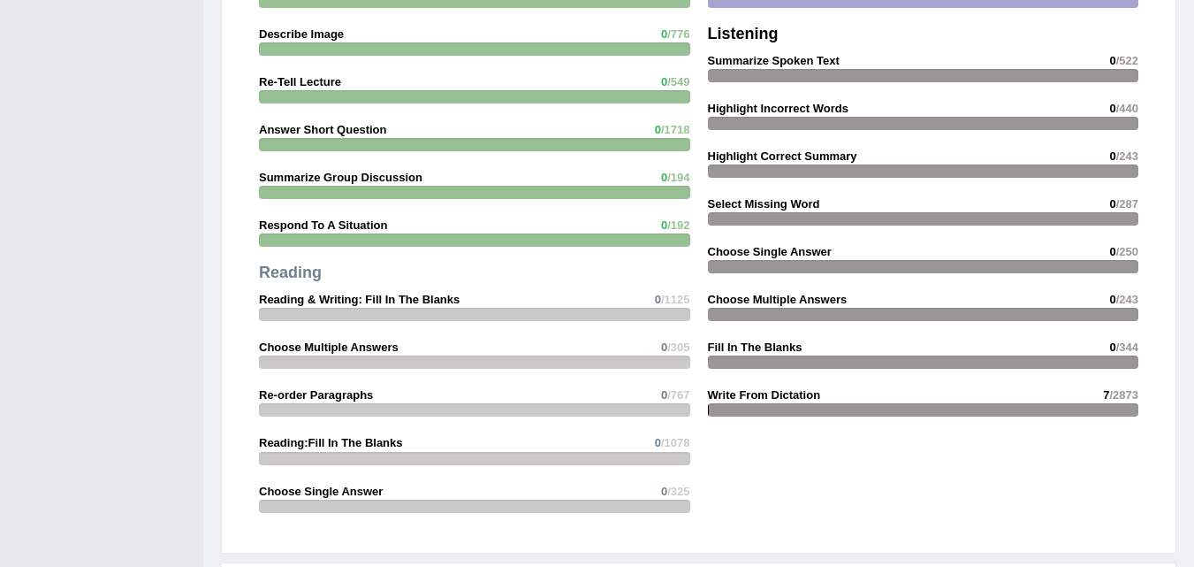
scroll to position [1945, 0]
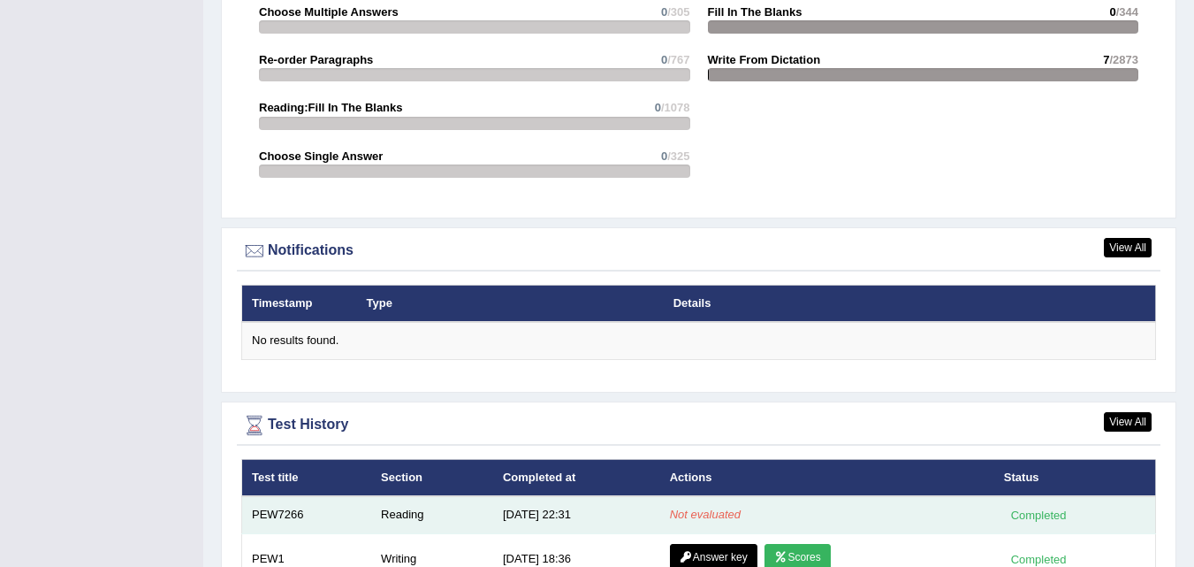
click at [1035, 506] on div "Completed" at bounding box center [1038, 515] width 69 height 19
click at [416, 499] on td "Reading" at bounding box center [432, 514] width 122 height 37
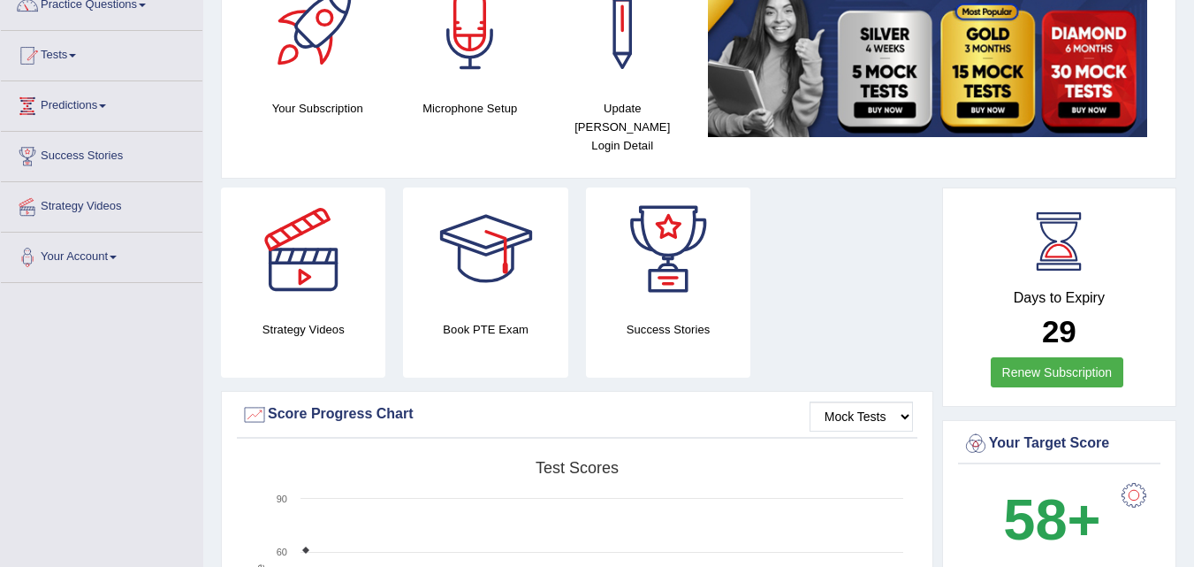
scroll to position [0, 0]
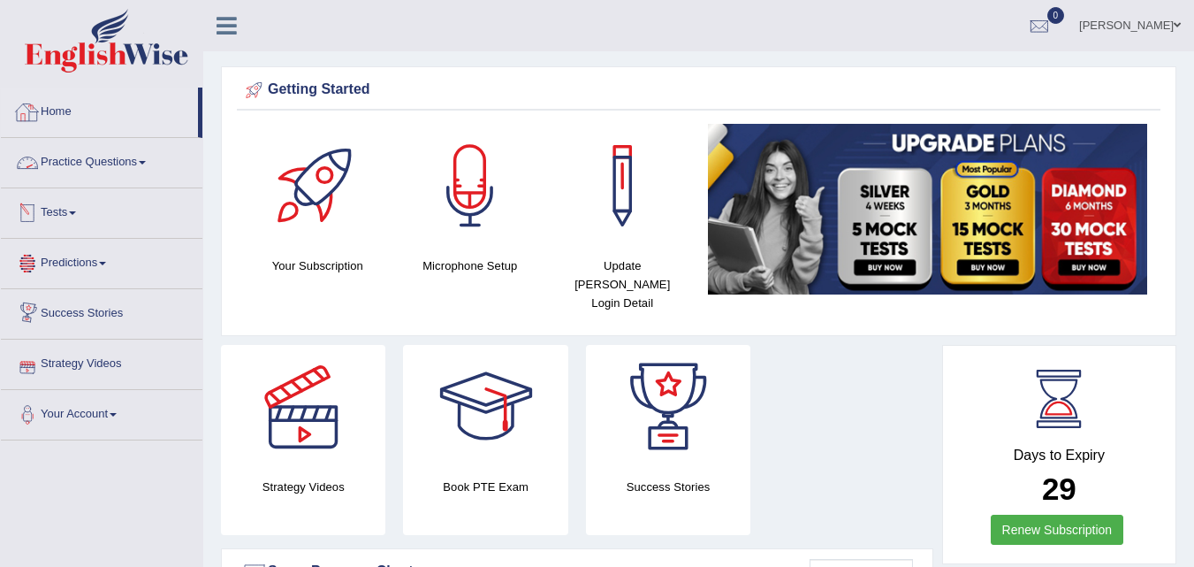
click at [54, 115] on link "Home" at bounding box center [99, 110] width 197 height 44
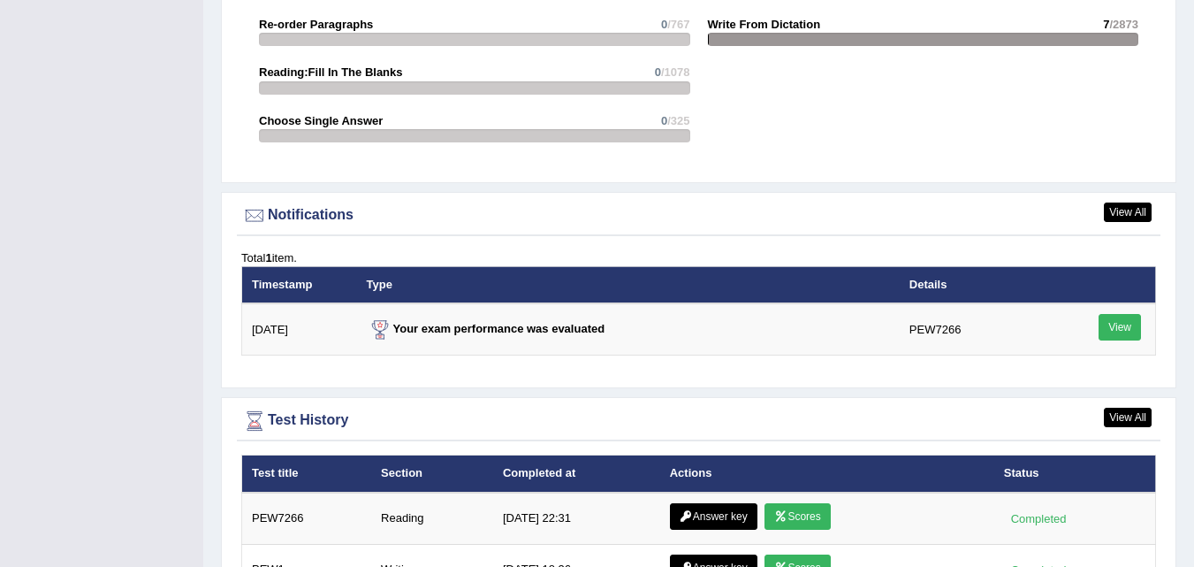
scroll to position [2033, 0]
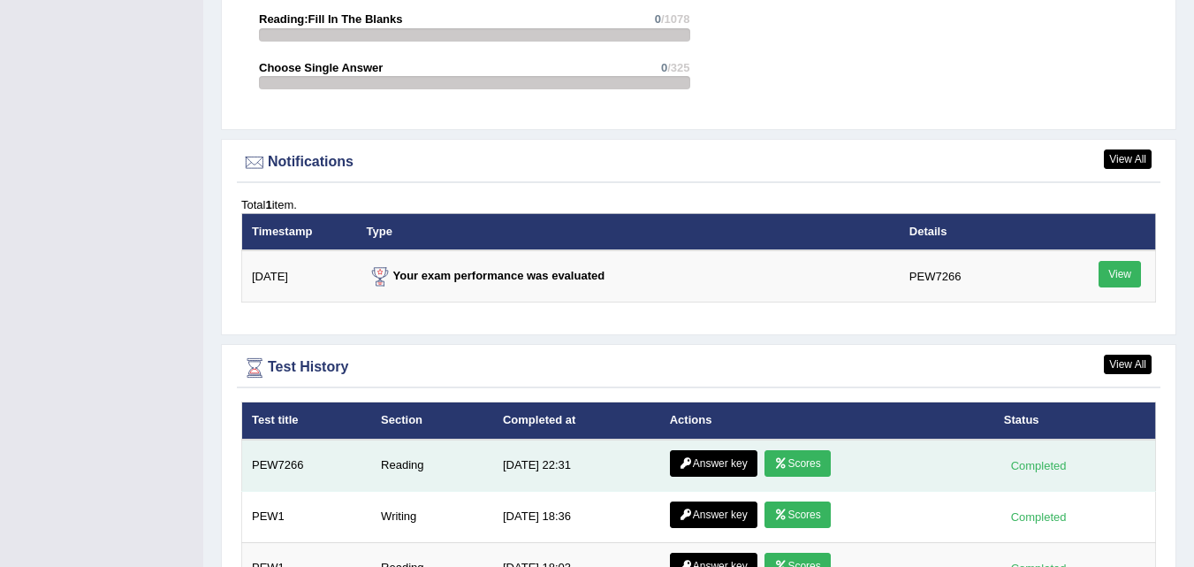
click at [799, 450] on link "Scores" at bounding box center [797, 463] width 65 height 27
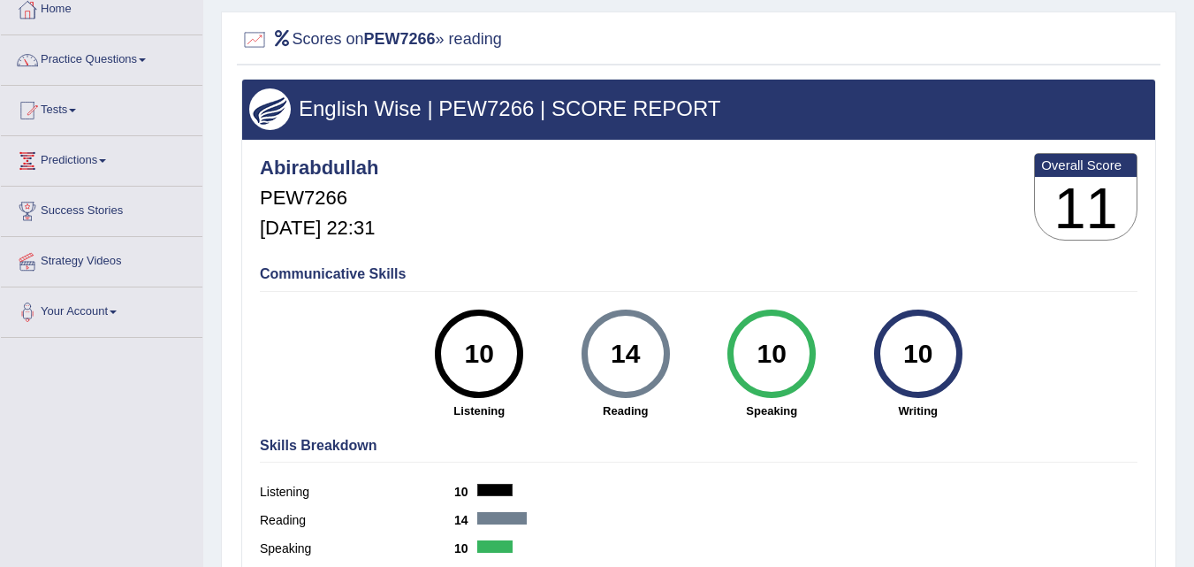
scroll to position [88, 0]
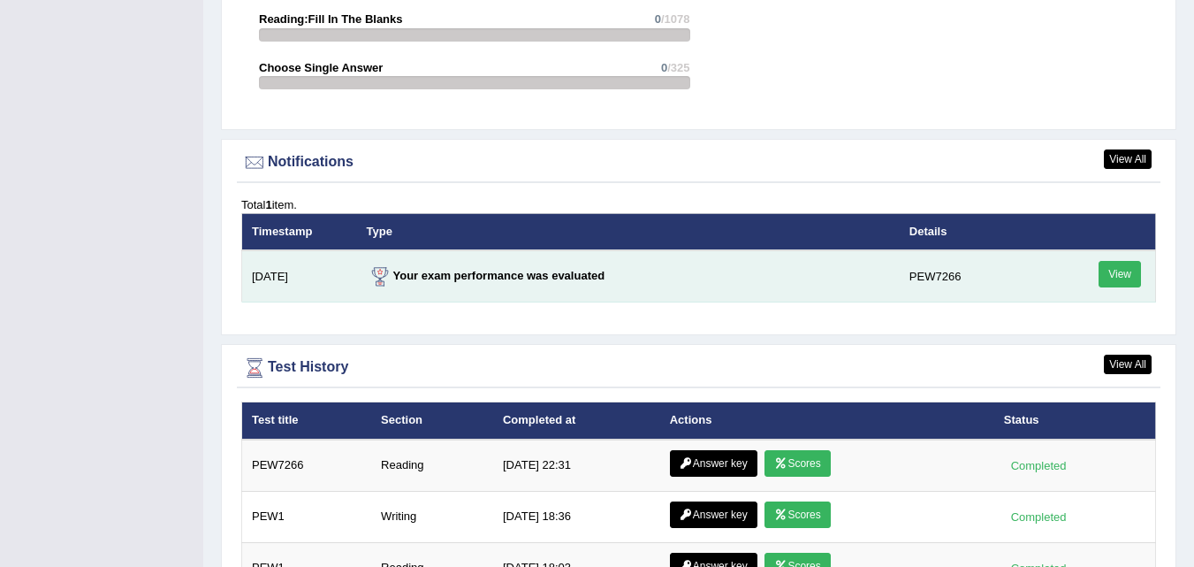
scroll to position [2033, 0]
click at [1134, 261] on link "View" at bounding box center [1120, 274] width 42 height 27
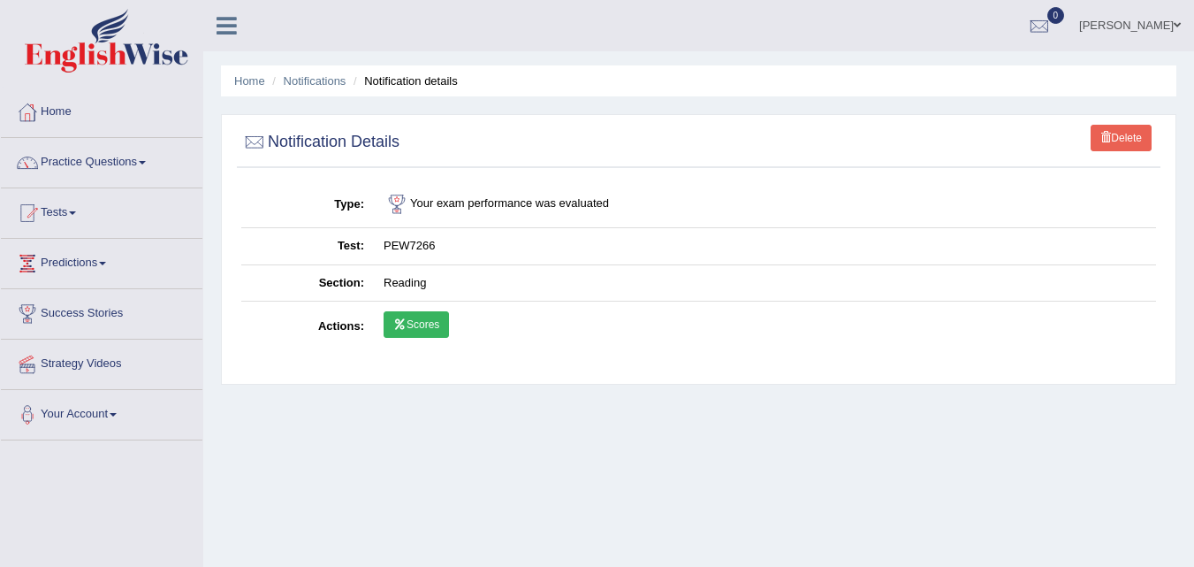
click at [431, 324] on link "Scores" at bounding box center [416, 324] width 65 height 27
click at [416, 316] on link "Scores" at bounding box center [416, 324] width 65 height 27
click at [80, 207] on link "Tests" at bounding box center [102, 210] width 202 height 44
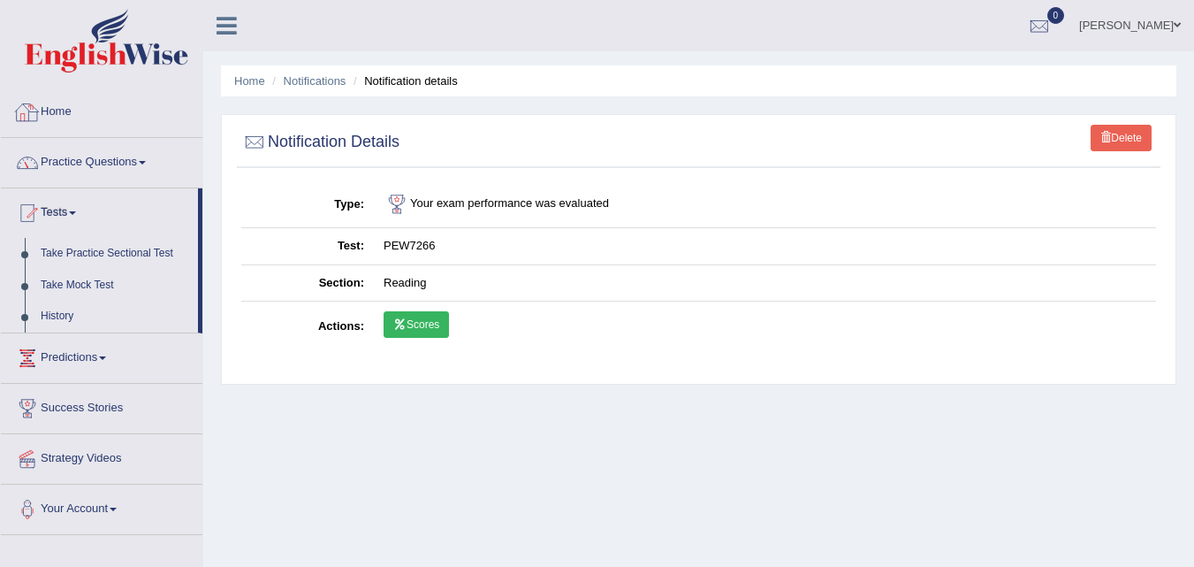
click at [77, 112] on link "Home" at bounding box center [102, 110] width 202 height 44
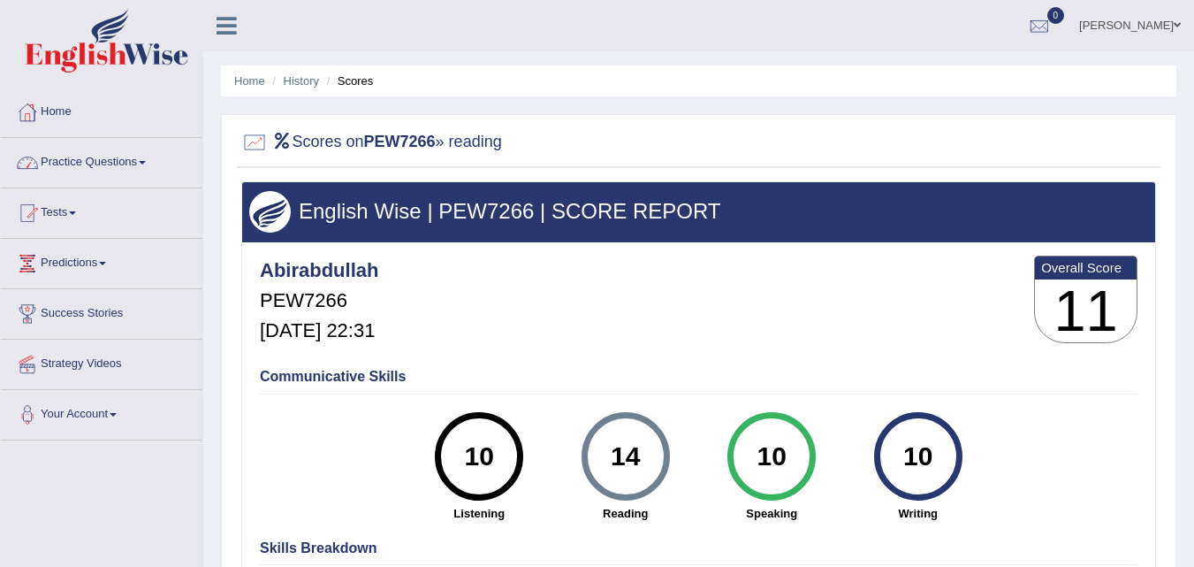
click at [68, 117] on link "Home" at bounding box center [102, 110] width 202 height 44
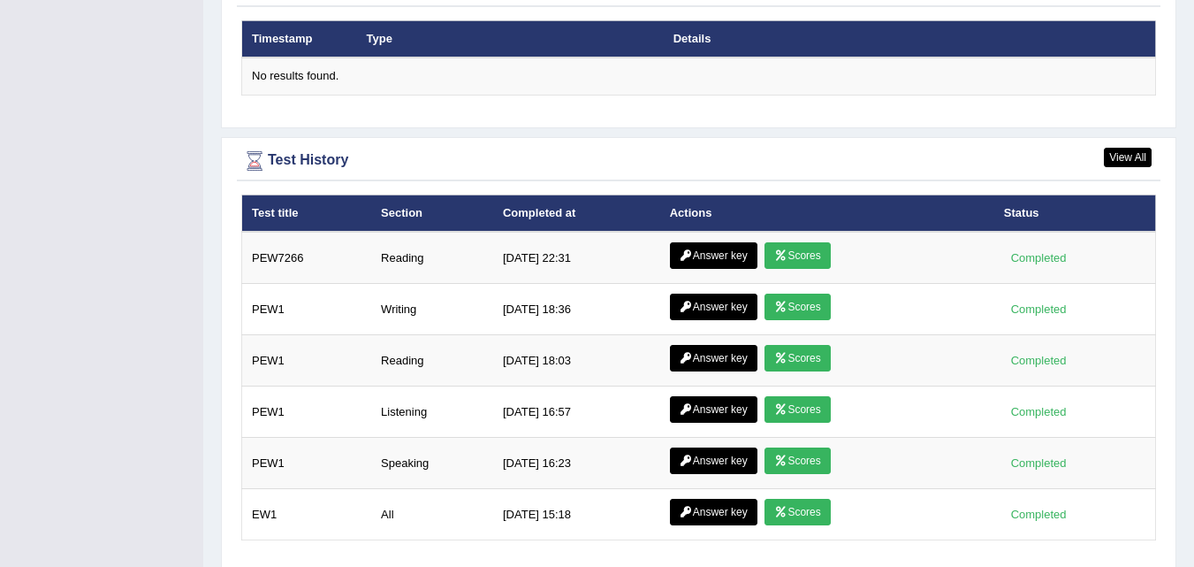
scroll to position [2210, 0]
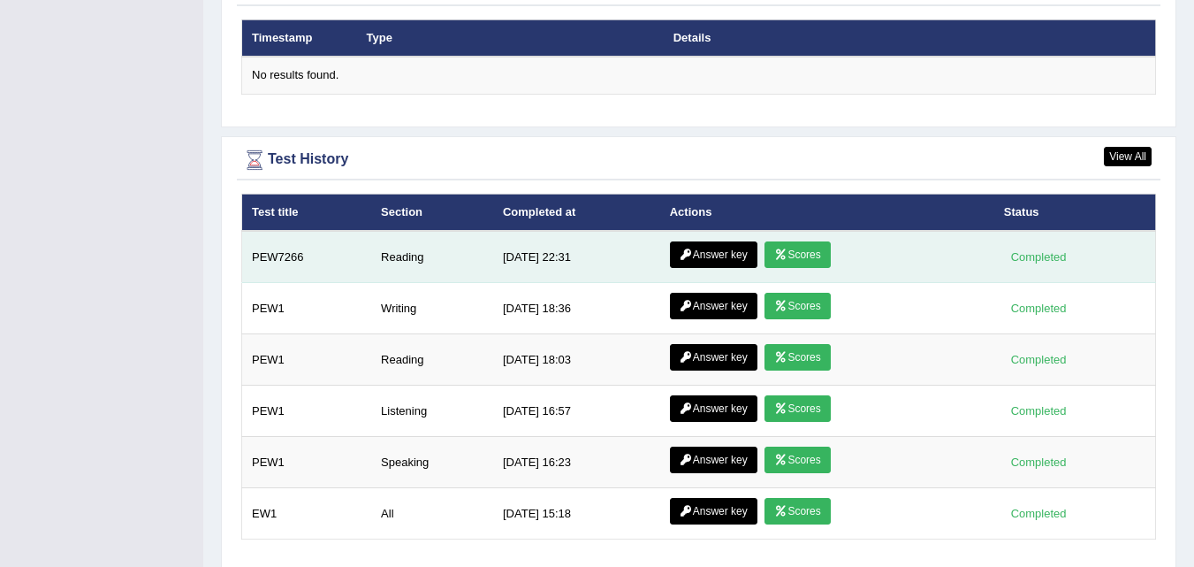
click at [708, 243] on link "Answer key" at bounding box center [714, 254] width 88 height 27
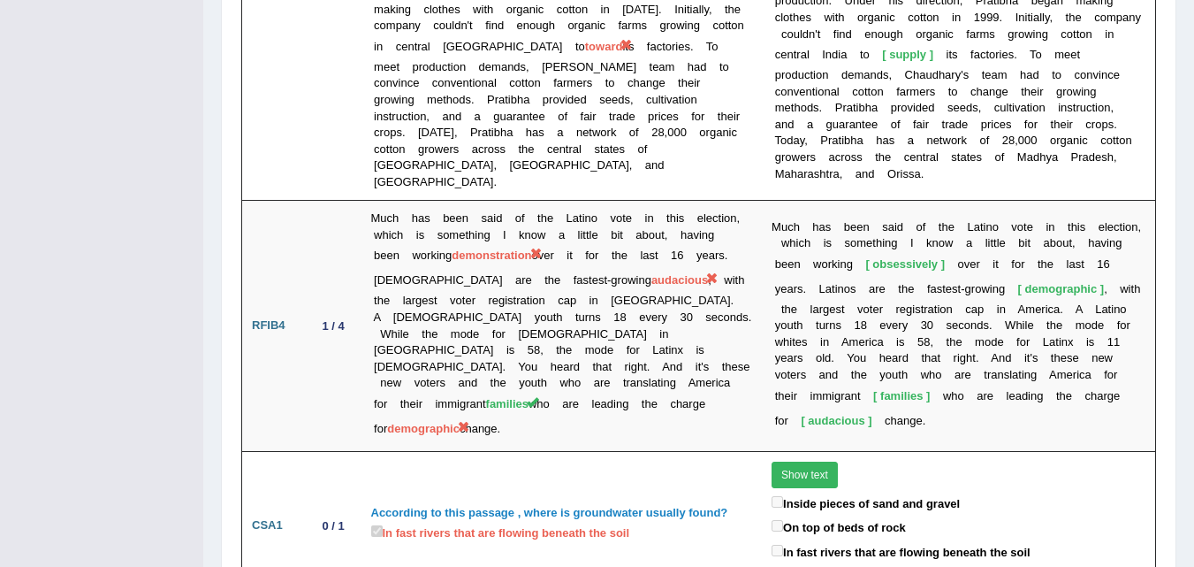
scroll to position [3346, 0]
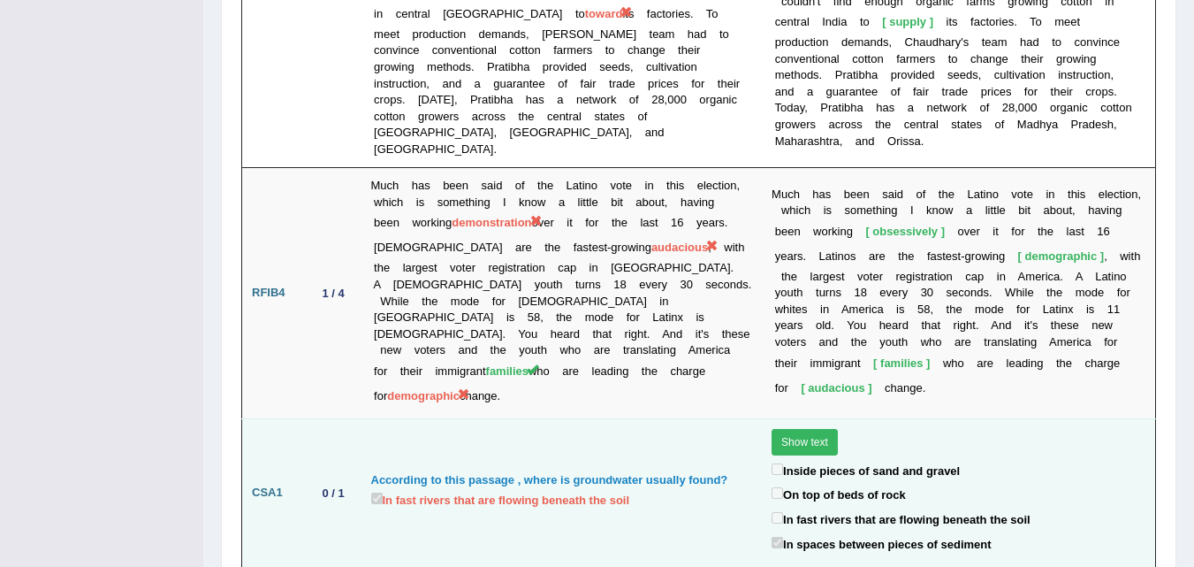
click at [806, 429] on button "Show text" at bounding box center [805, 442] width 66 height 27
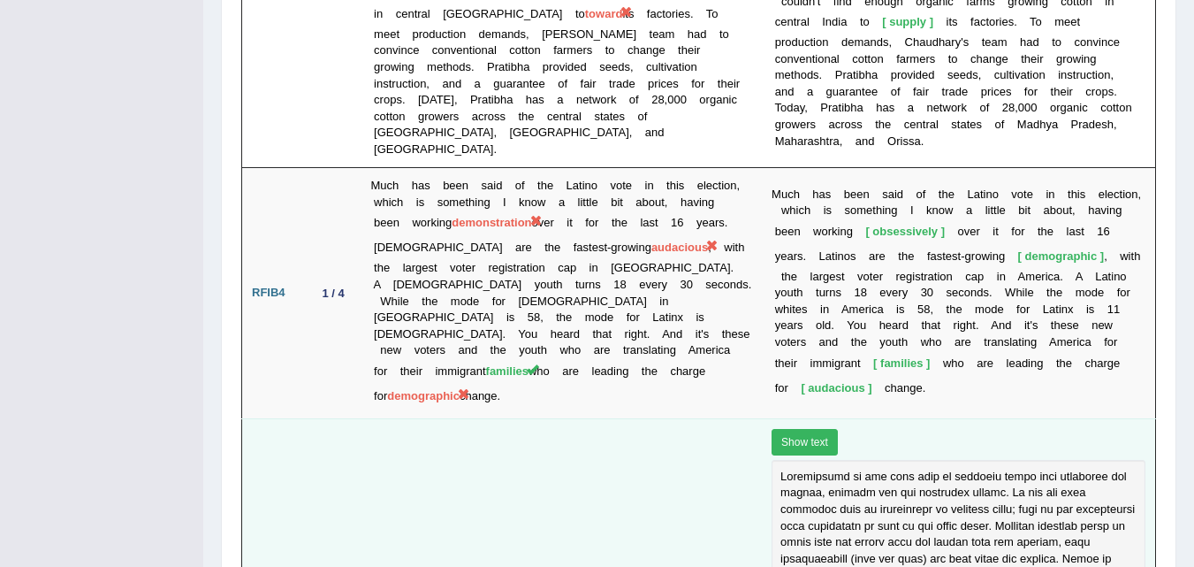
scroll to position [3435, 0]
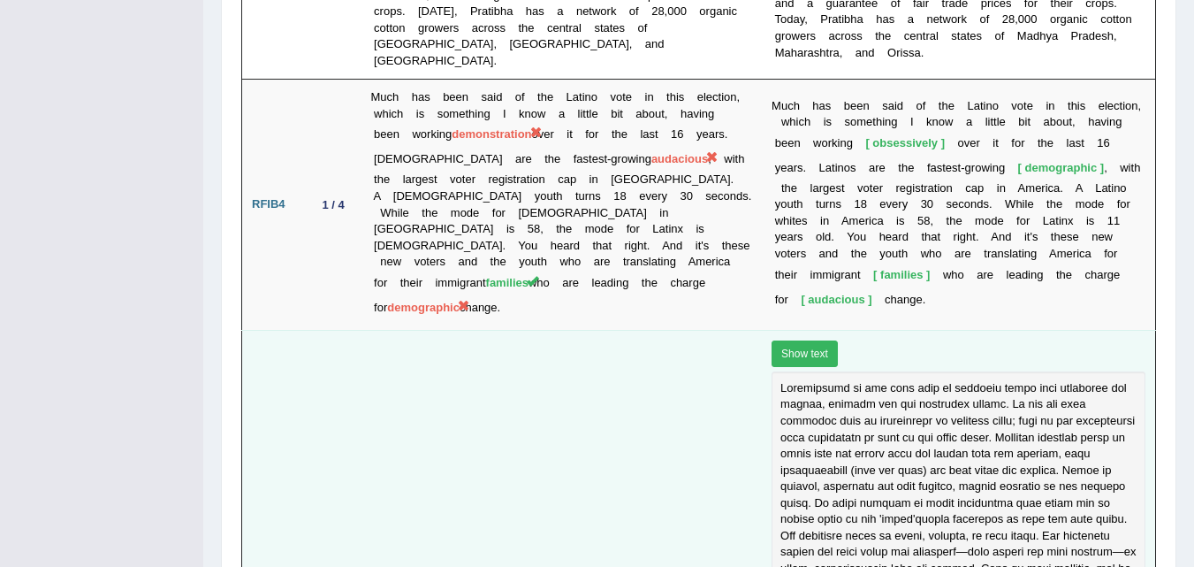
click at [805, 340] on button "Show text" at bounding box center [805, 353] width 66 height 27
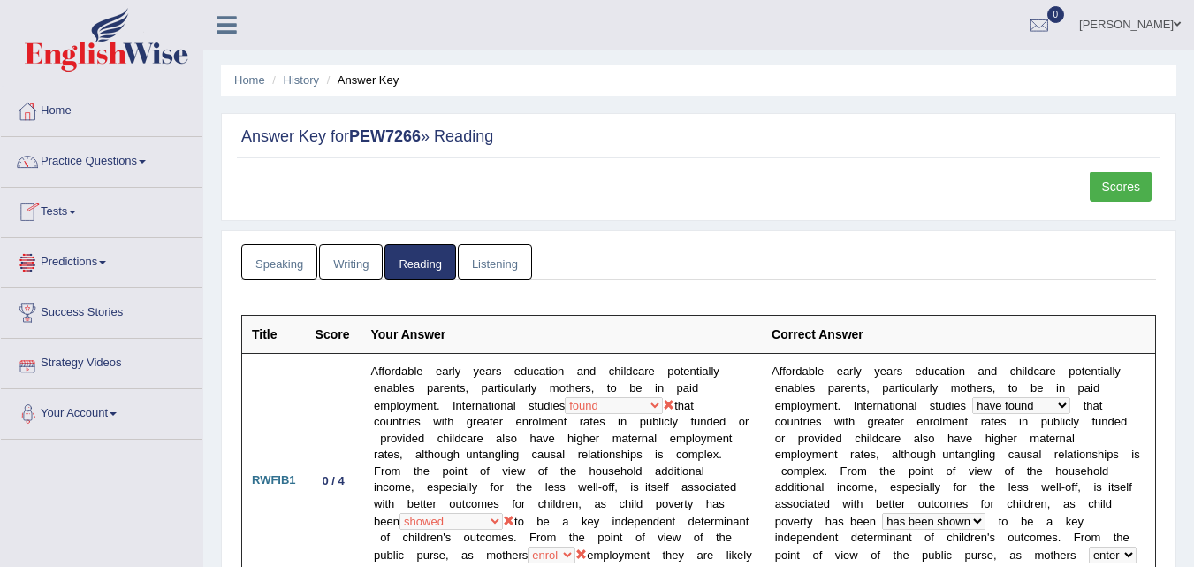
scroll to position [0, 0]
click at [65, 112] on link "Home" at bounding box center [102, 110] width 202 height 44
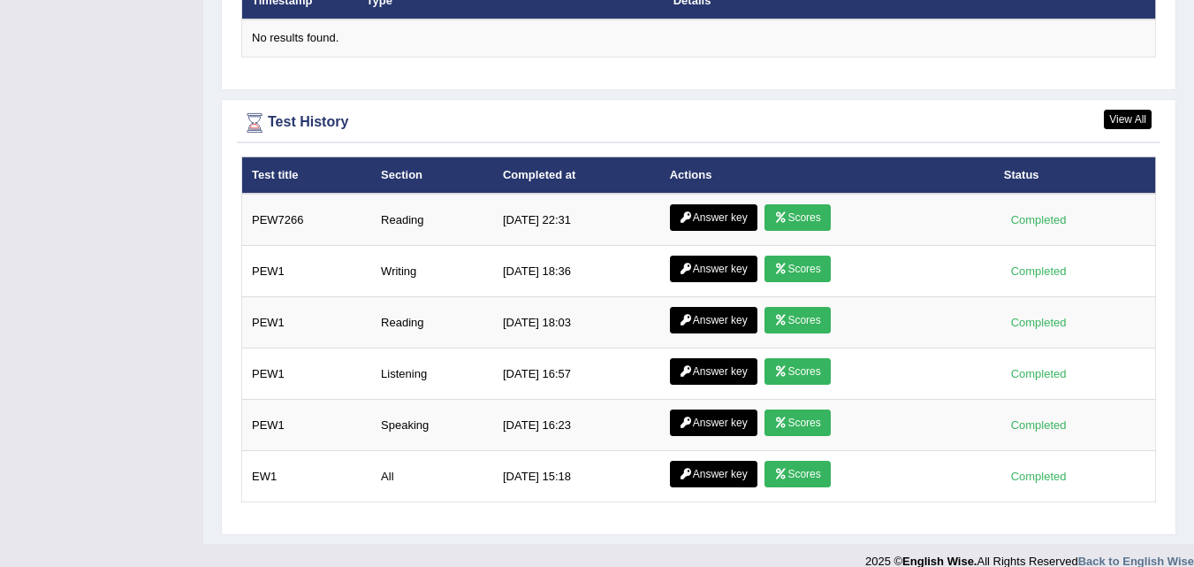
scroll to position [2250, 0]
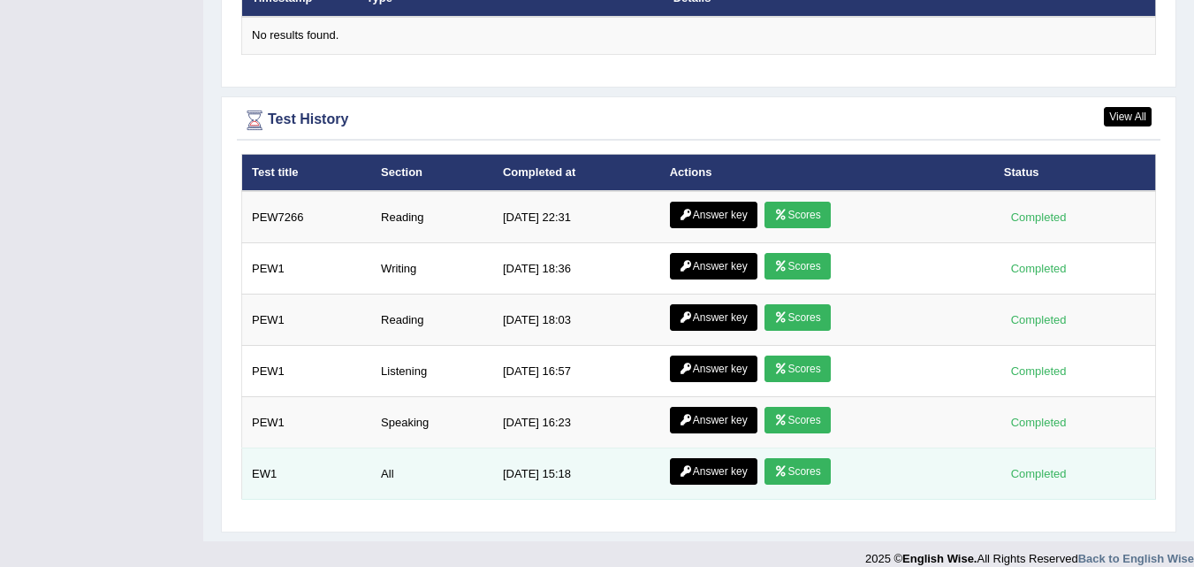
click at [803, 458] on link "Scores" at bounding box center [797, 471] width 65 height 27
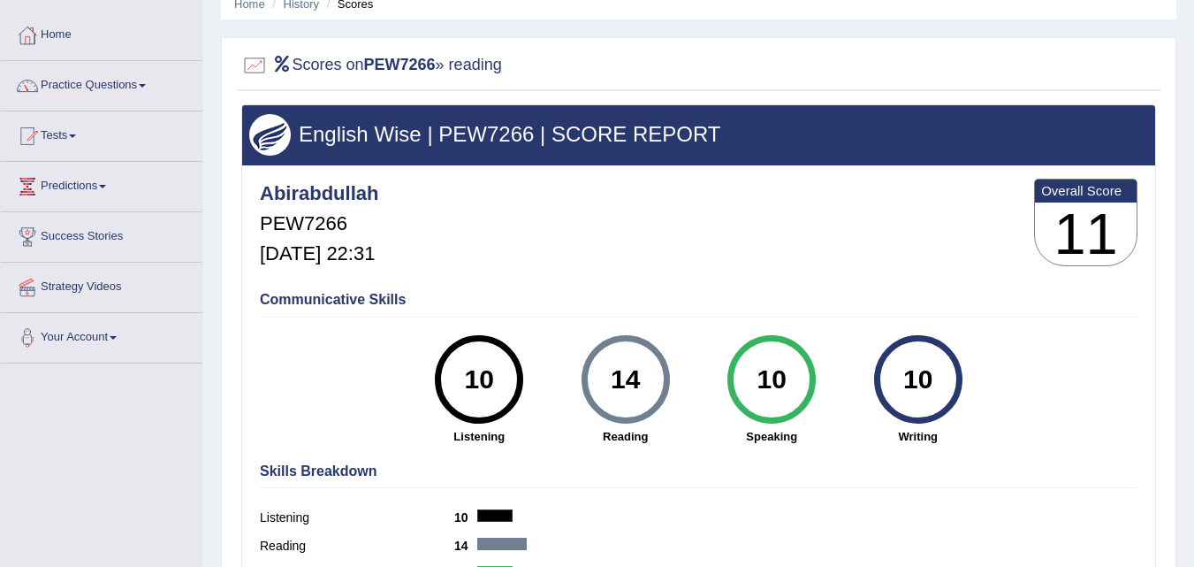
scroll to position [177, 0]
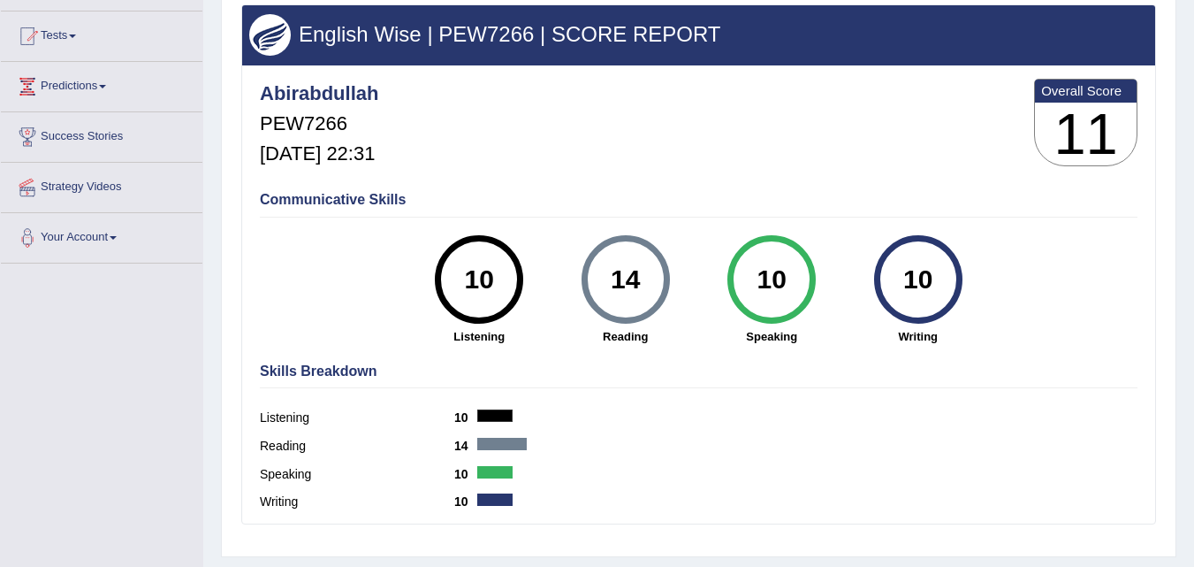
click at [624, 286] on div "14" at bounding box center [625, 279] width 65 height 74
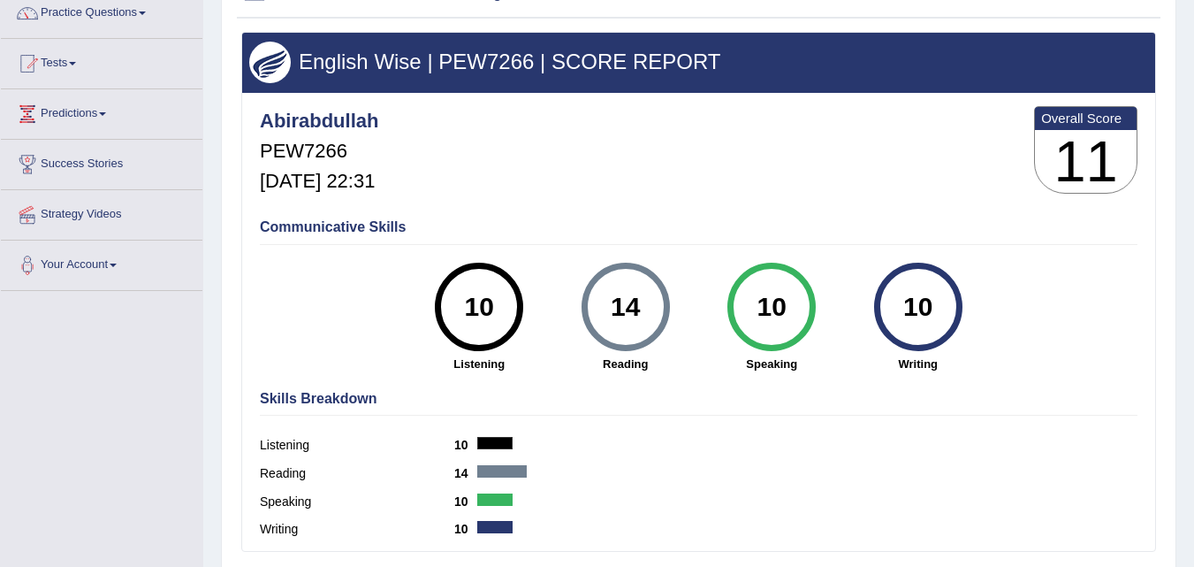
scroll to position [0, 0]
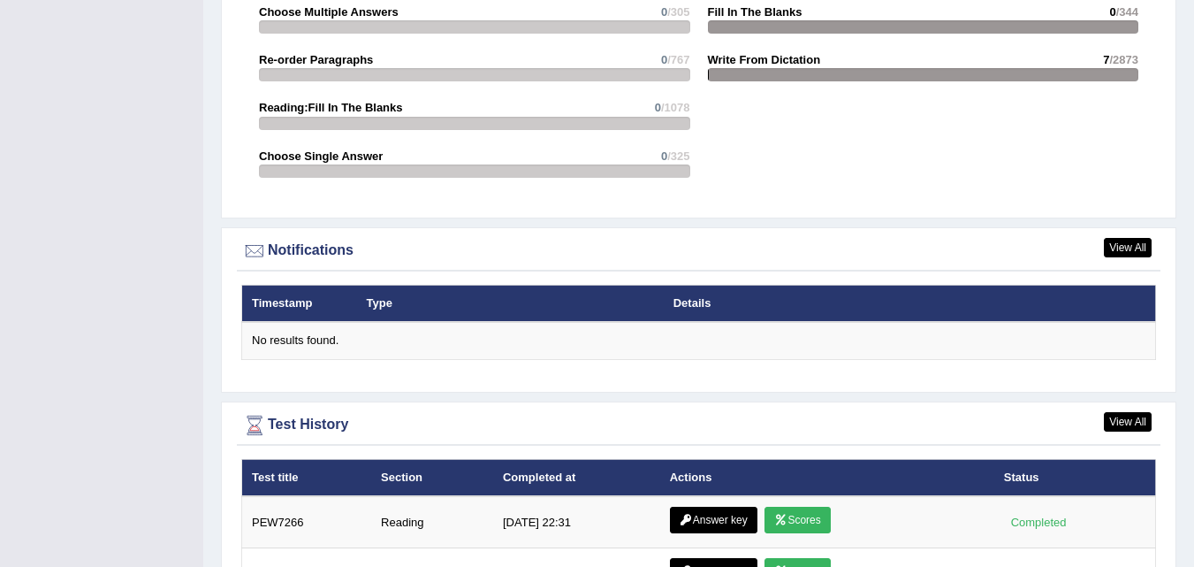
scroll to position [2250, 0]
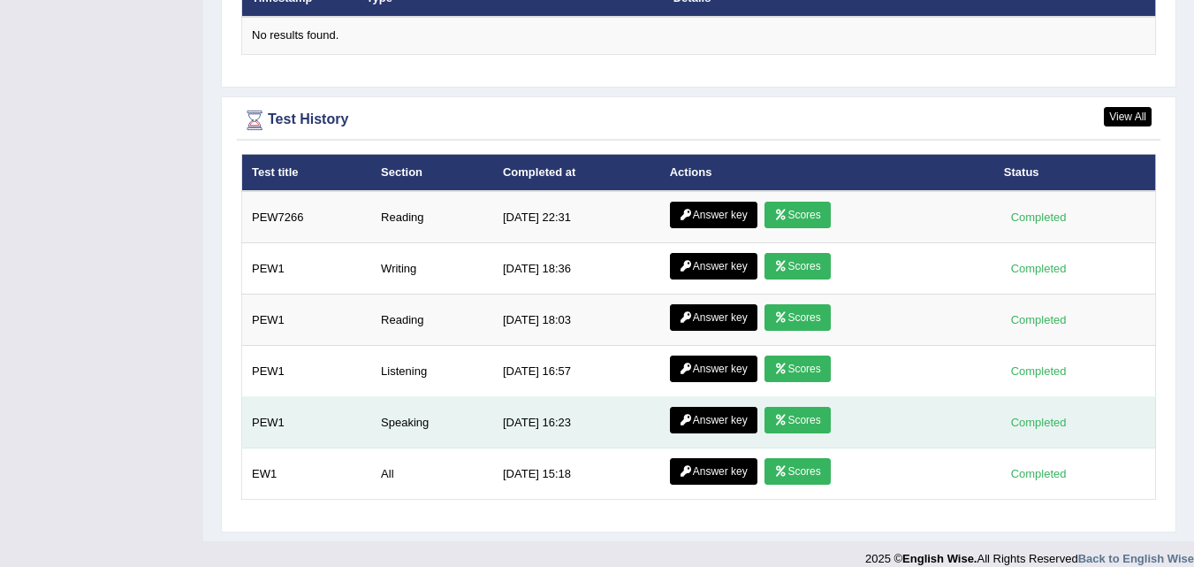
click at [808, 407] on link "Scores" at bounding box center [797, 420] width 65 height 27
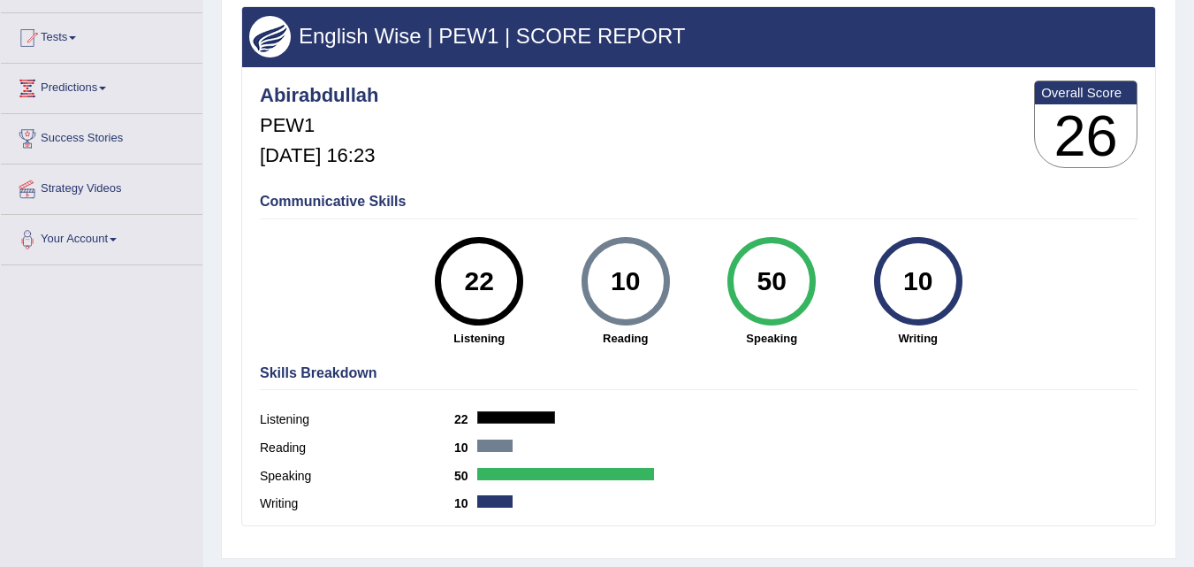
scroll to position [177, 0]
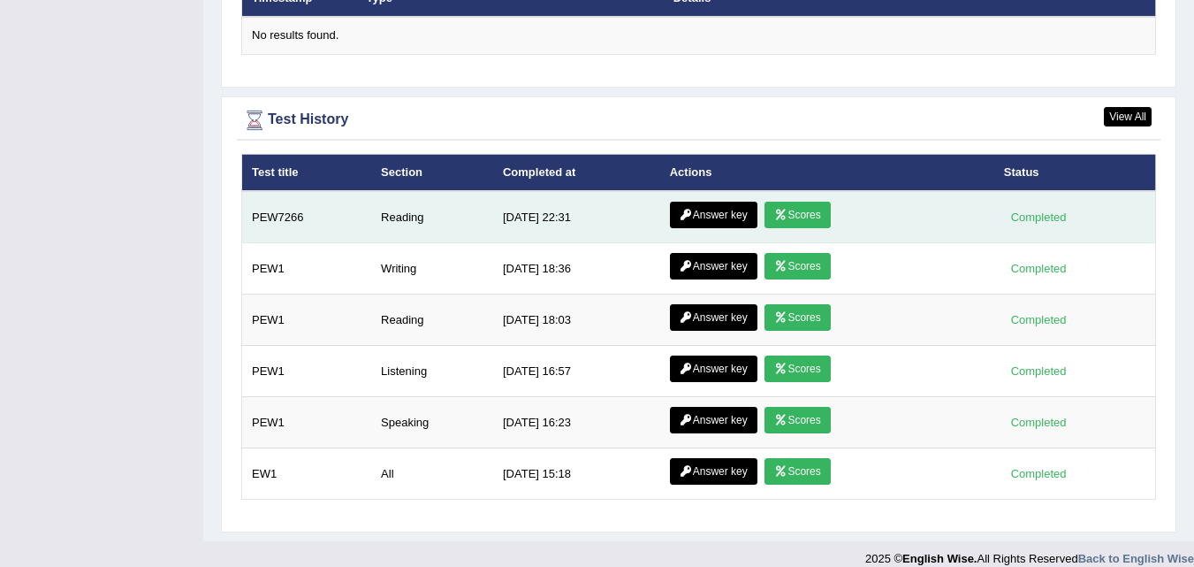
click at [805, 202] on link "Scores" at bounding box center [797, 215] width 65 height 27
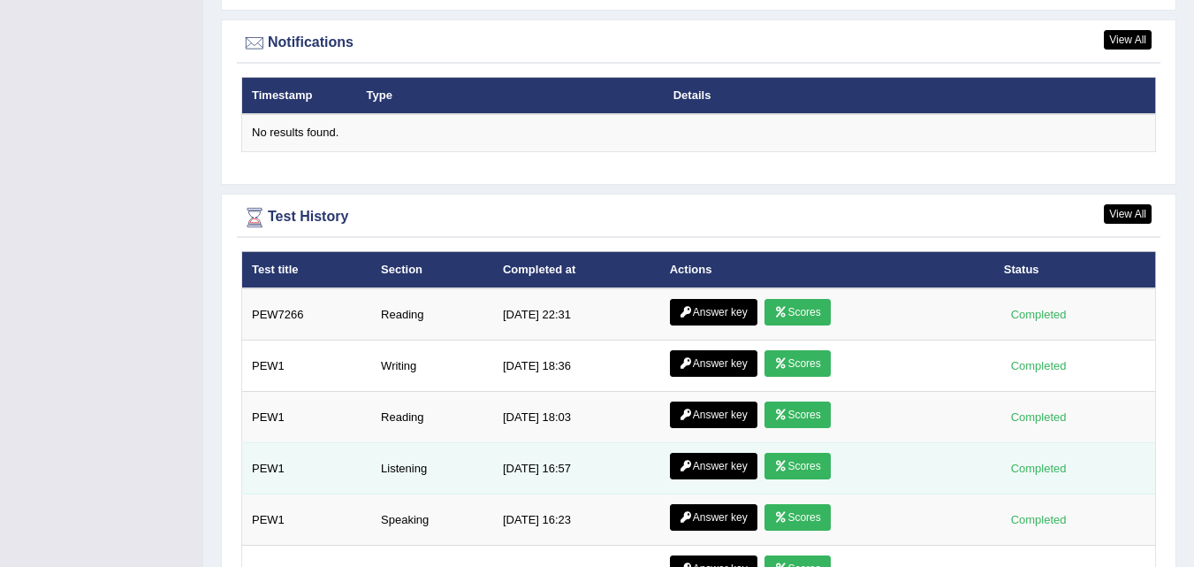
scroll to position [2162, 0]
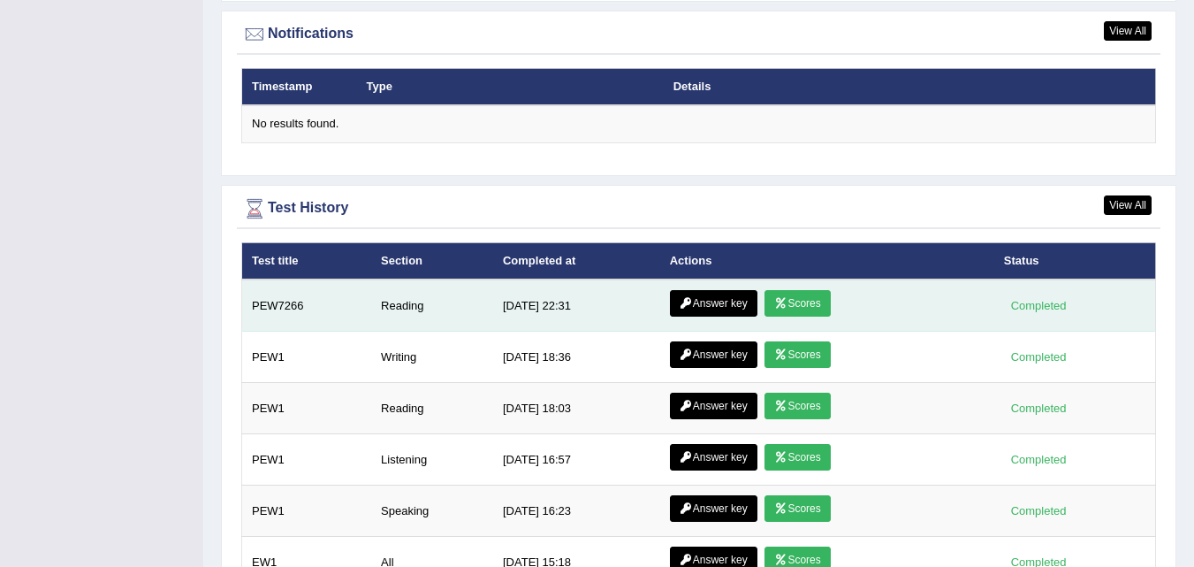
click at [706, 290] on link "Answer key" at bounding box center [714, 303] width 88 height 27
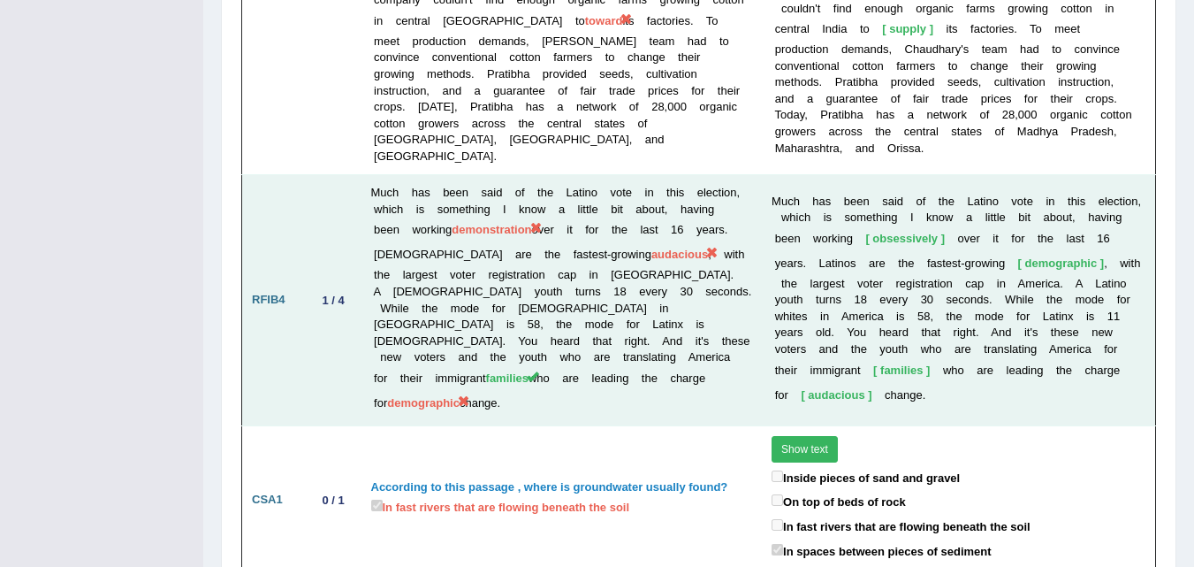
scroll to position [3346, 0]
